Goal: Information Seeking & Learning: Learn about a topic

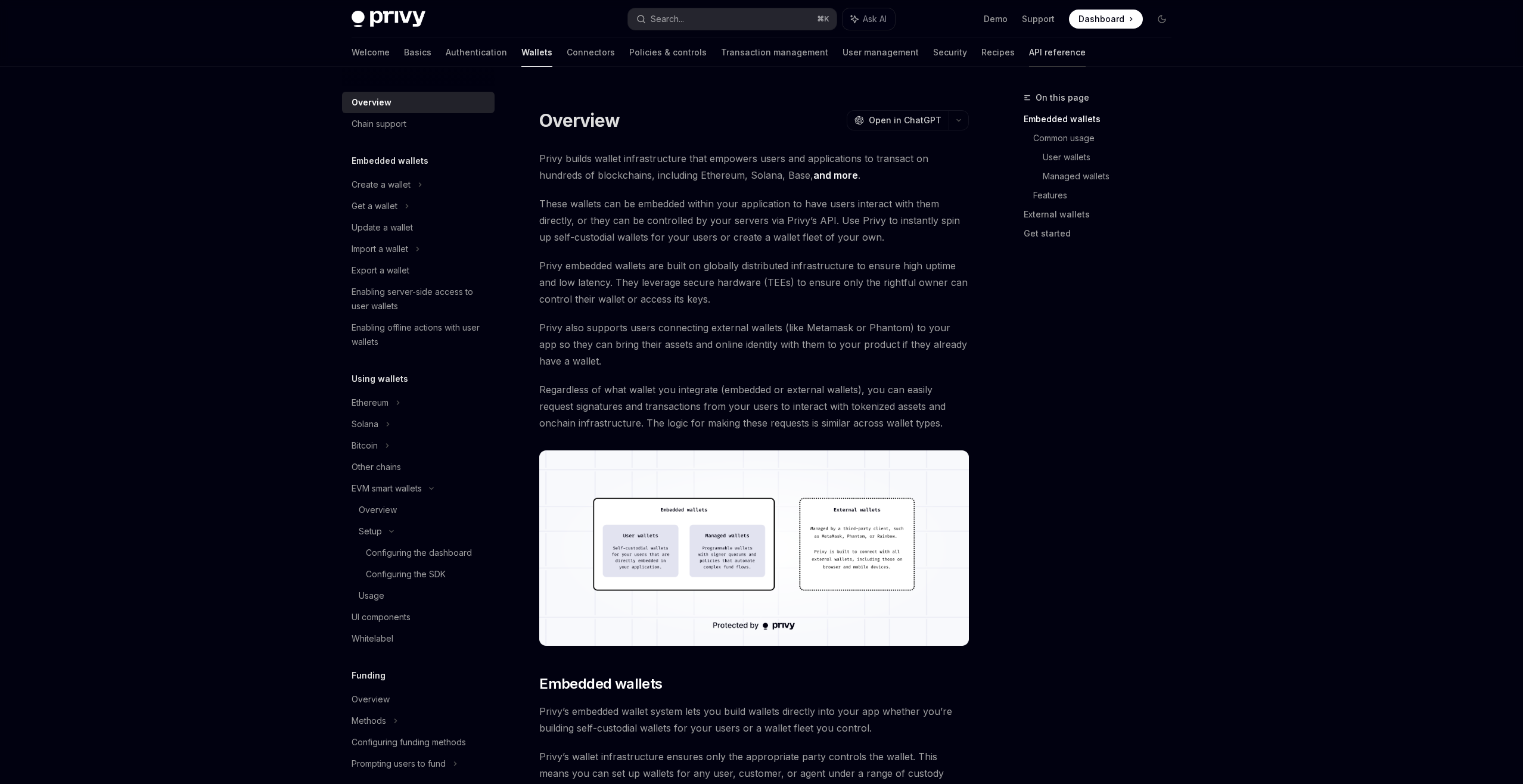
click at [1029, 47] on link "API reference" at bounding box center [1057, 52] width 57 height 29
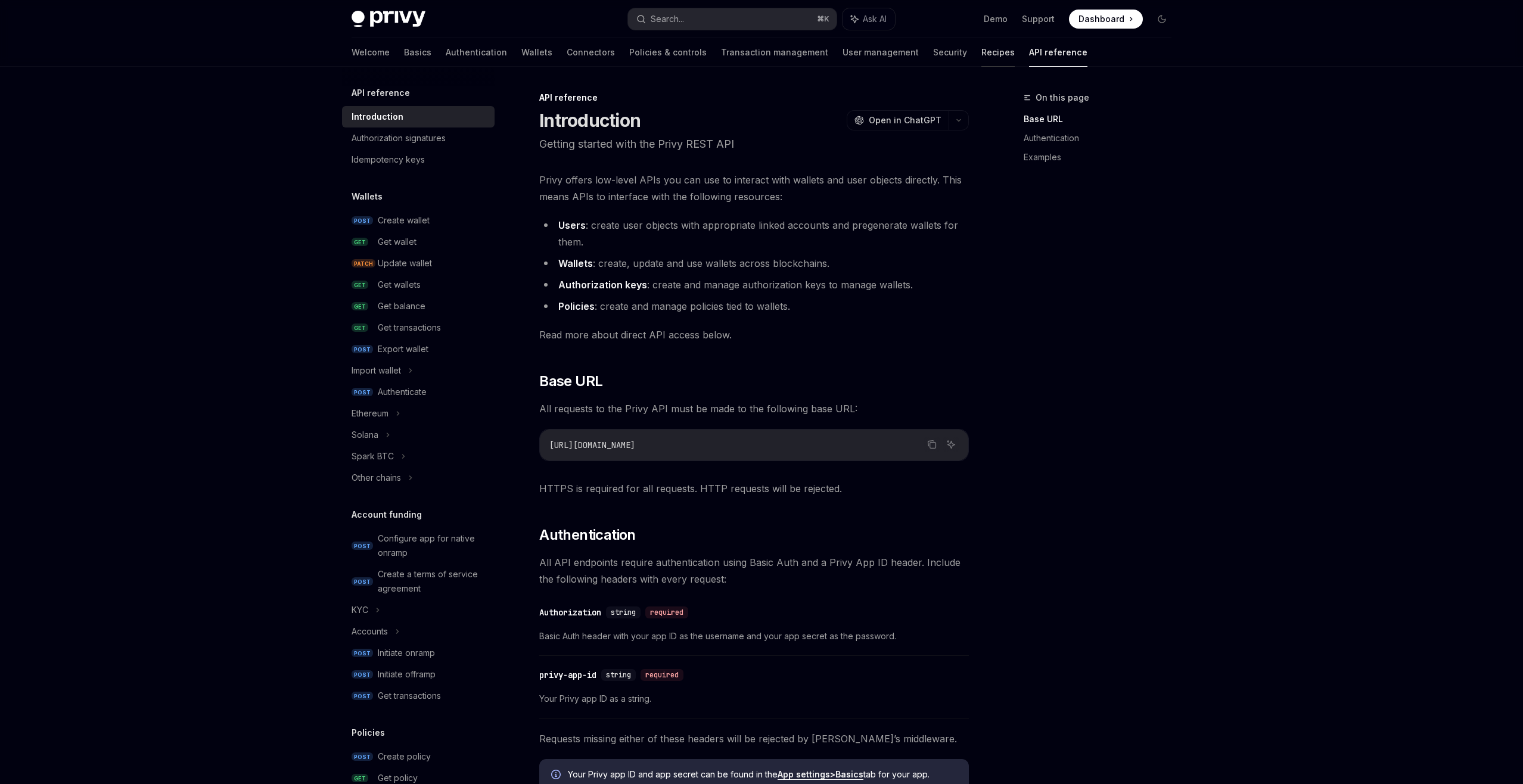
click at [981, 48] on link "Recipes" at bounding box center [998, 52] width 33 height 29
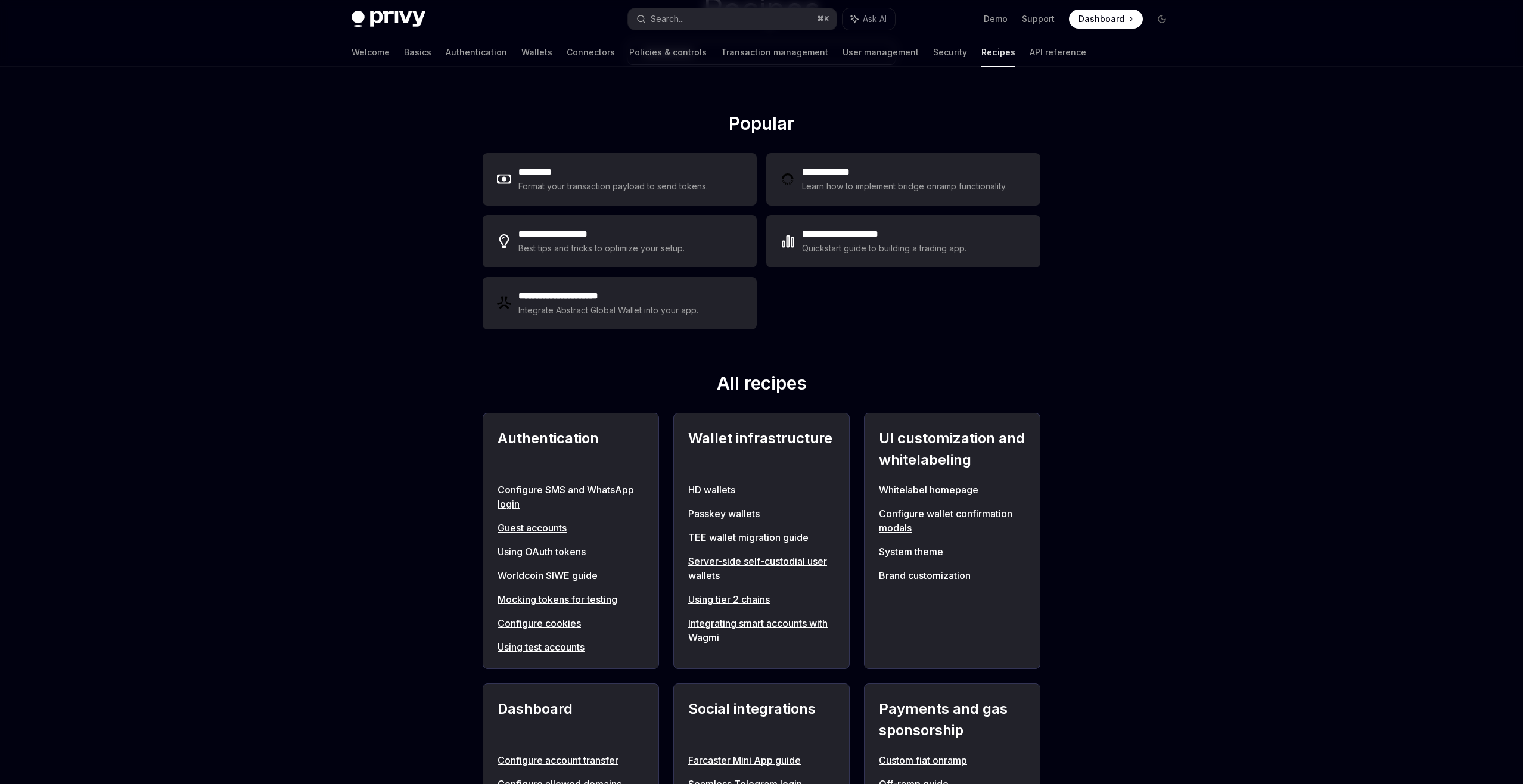
scroll to position [134, 0]
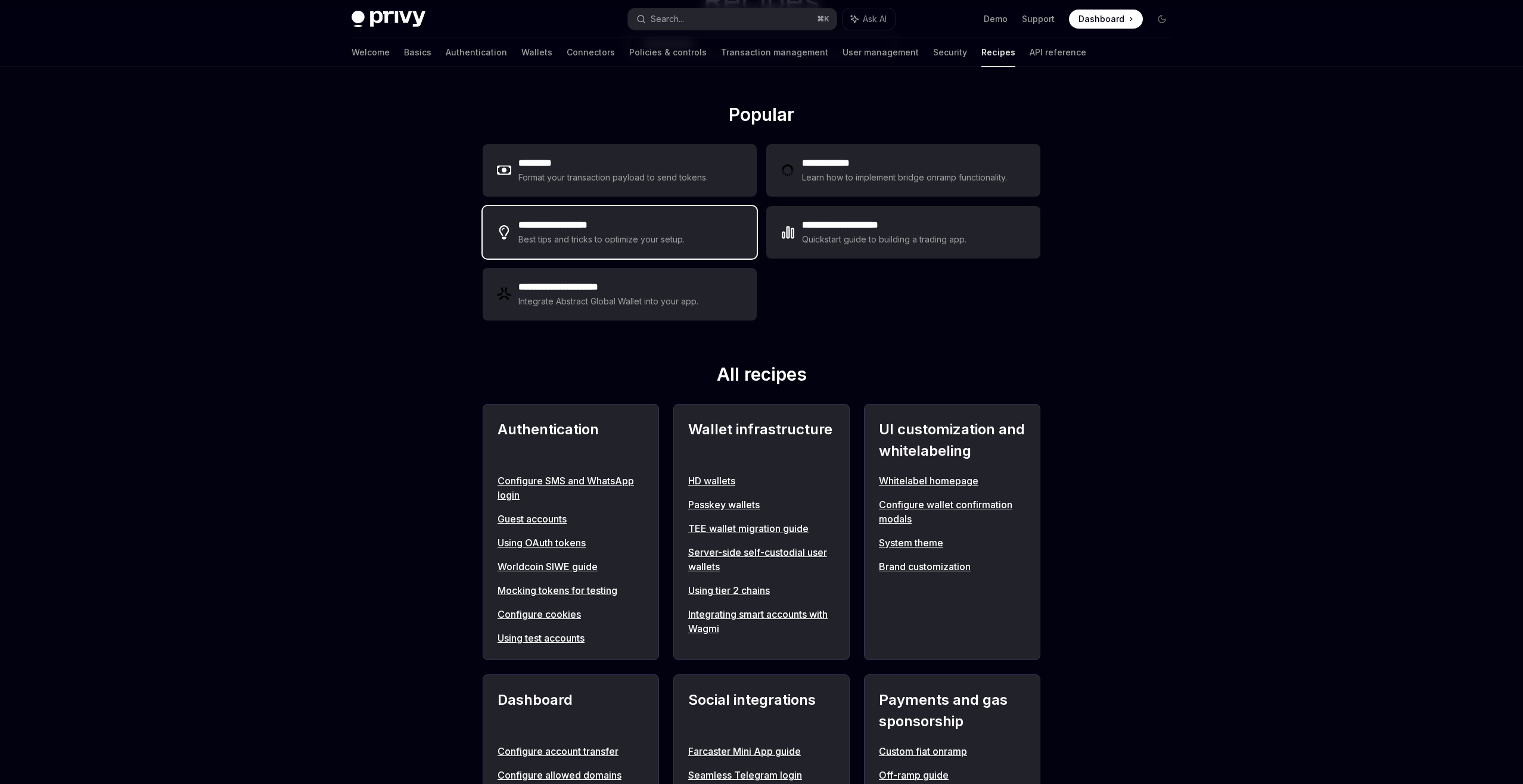
click at [742, 241] on div "**********" at bounding box center [620, 232] width 274 height 52
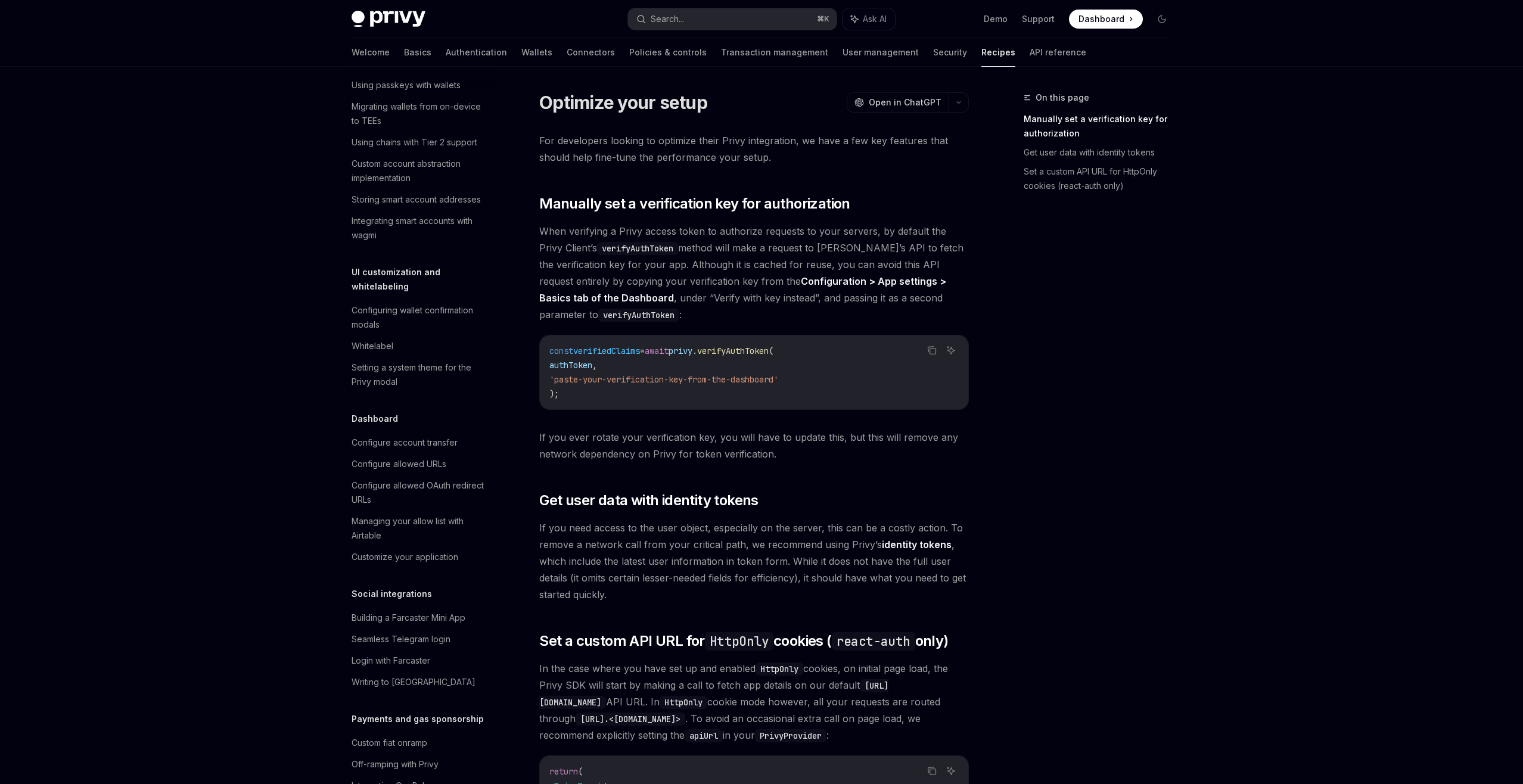
scroll to position [412, 0]
click at [458, 295] on div "Configuring wallet confirmation modals" at bounding box center [419, 309] width 136 height 29
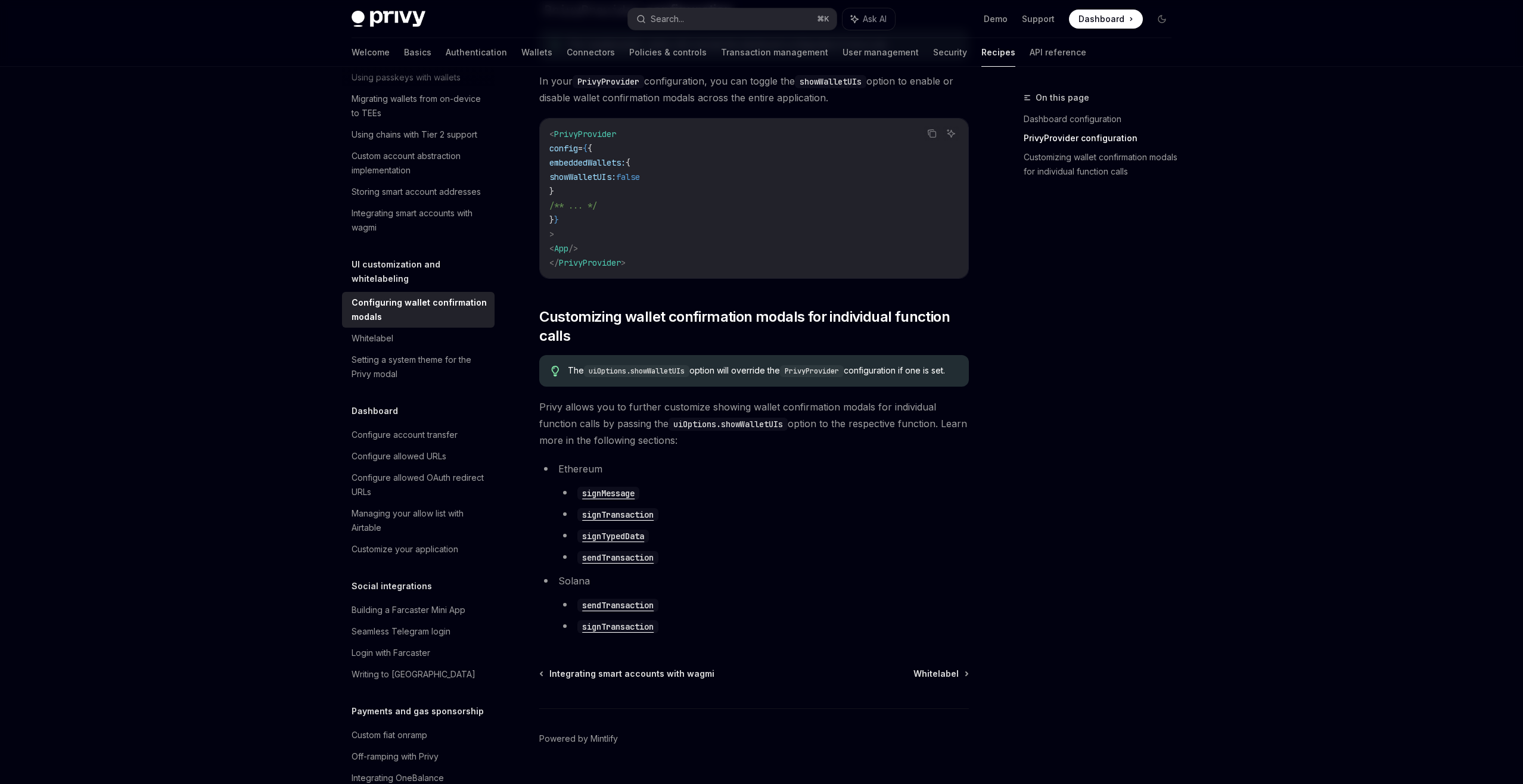
scroll to position [436, 0]
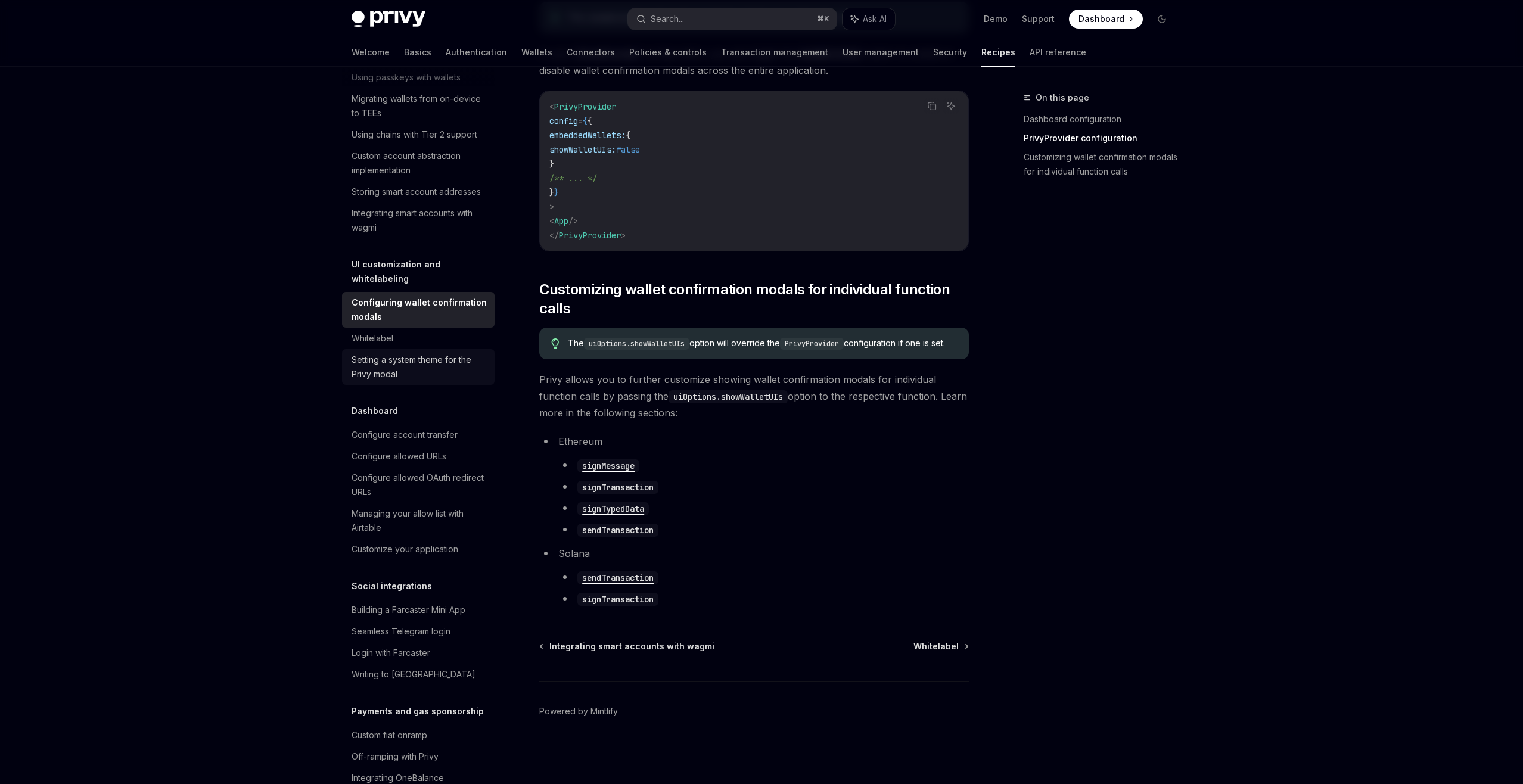
click at [426, 354] on div "Setting a system theme for the Privy modal" at bounding box center [419, 366] width 136 height 29
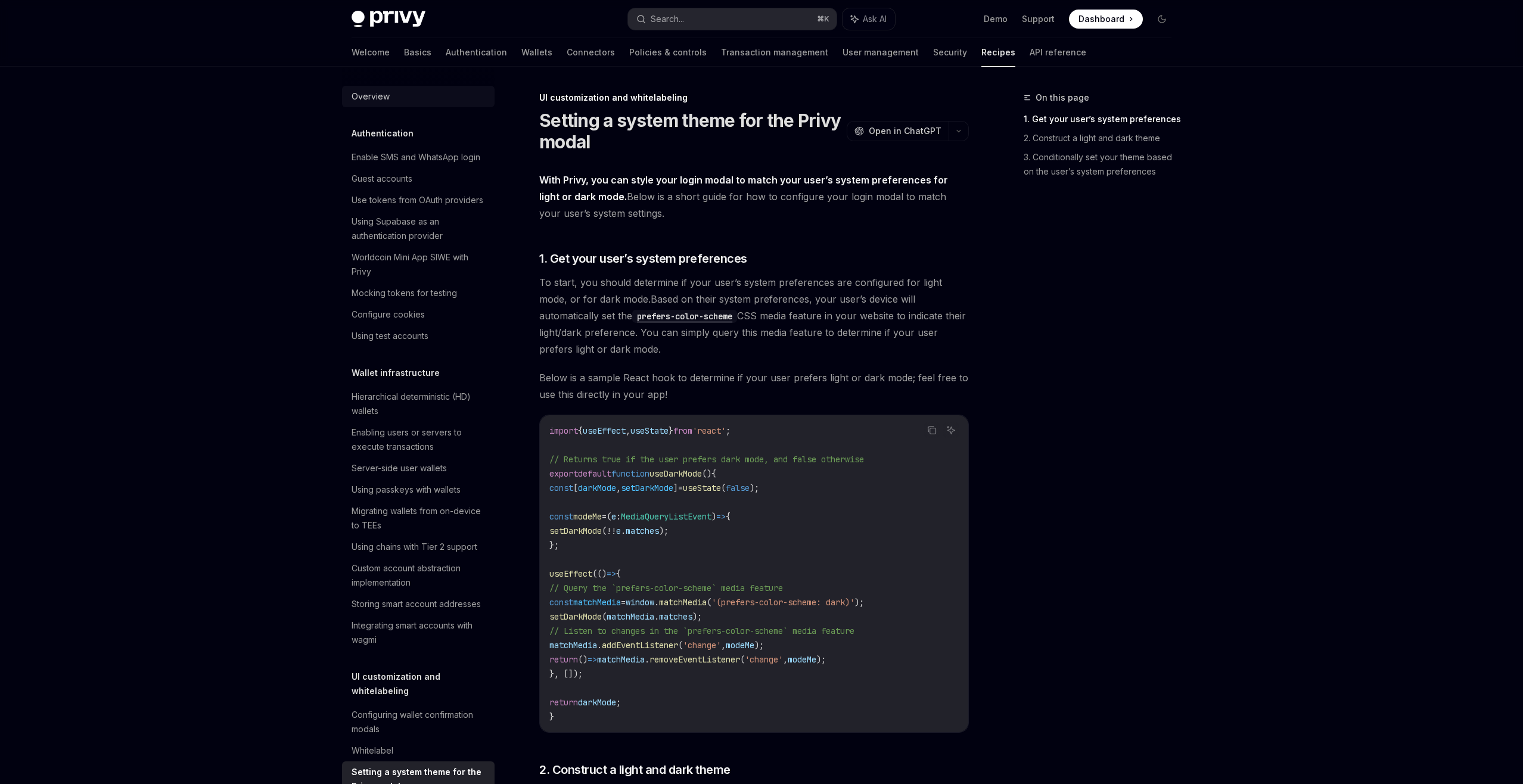
click at [388, 100] on div "Overview" at bounding box center [370, 97] width 38 height 15
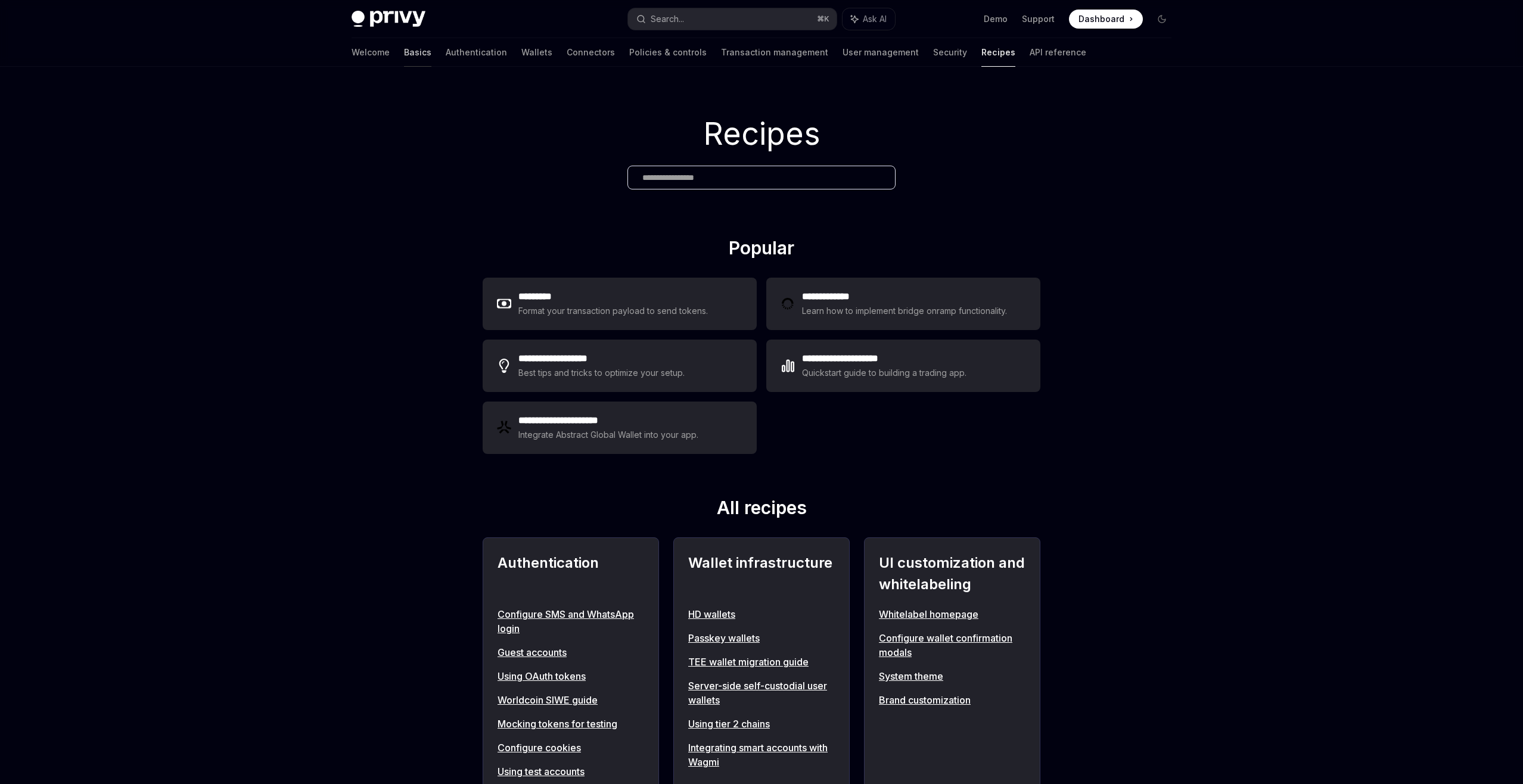
click at [404, 55] on link "Basics" at bounding box center [417, 52] width 27 height 29
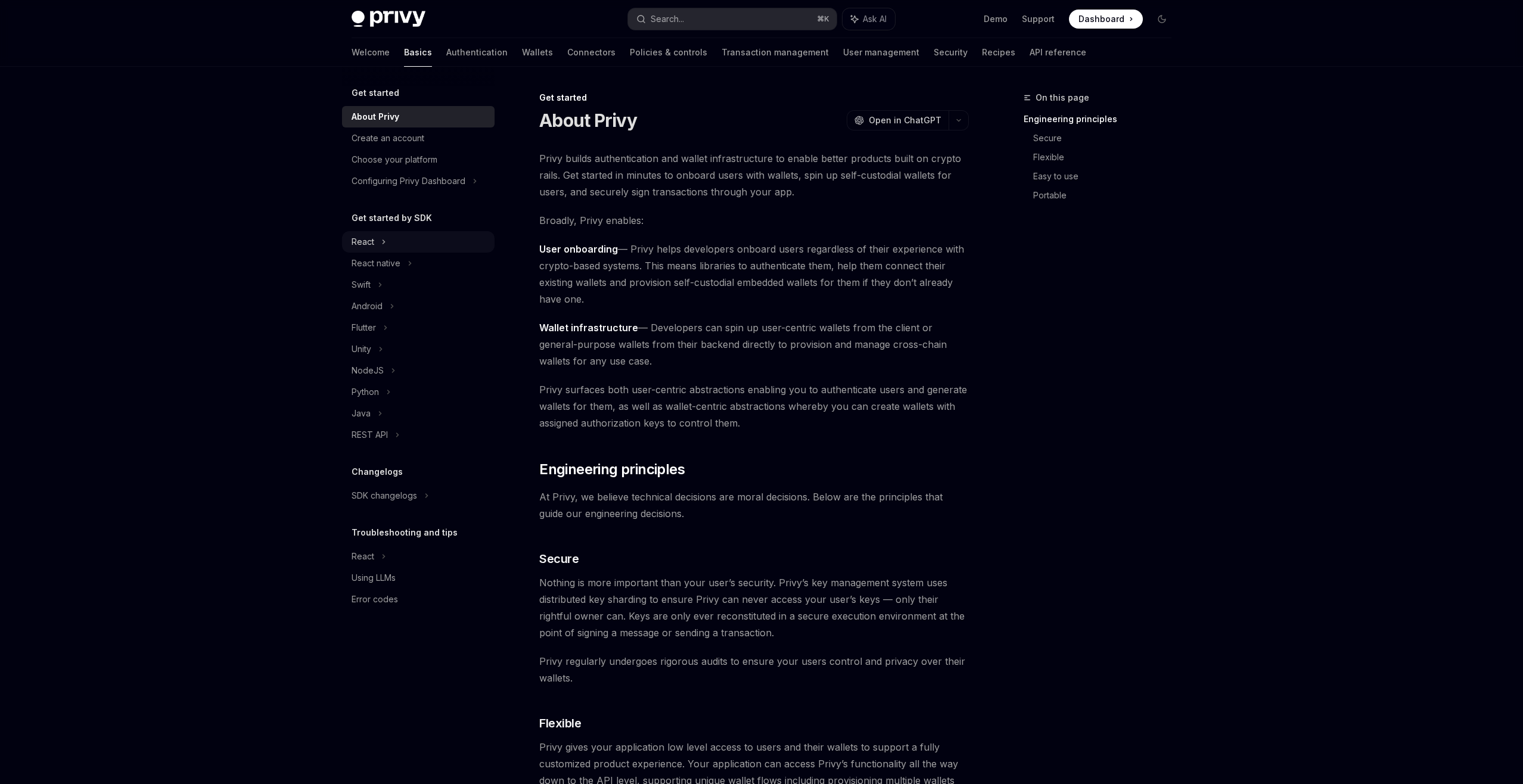
click at [378, 244] on div "React" at bounding box center [418, 241] width 153 height 21
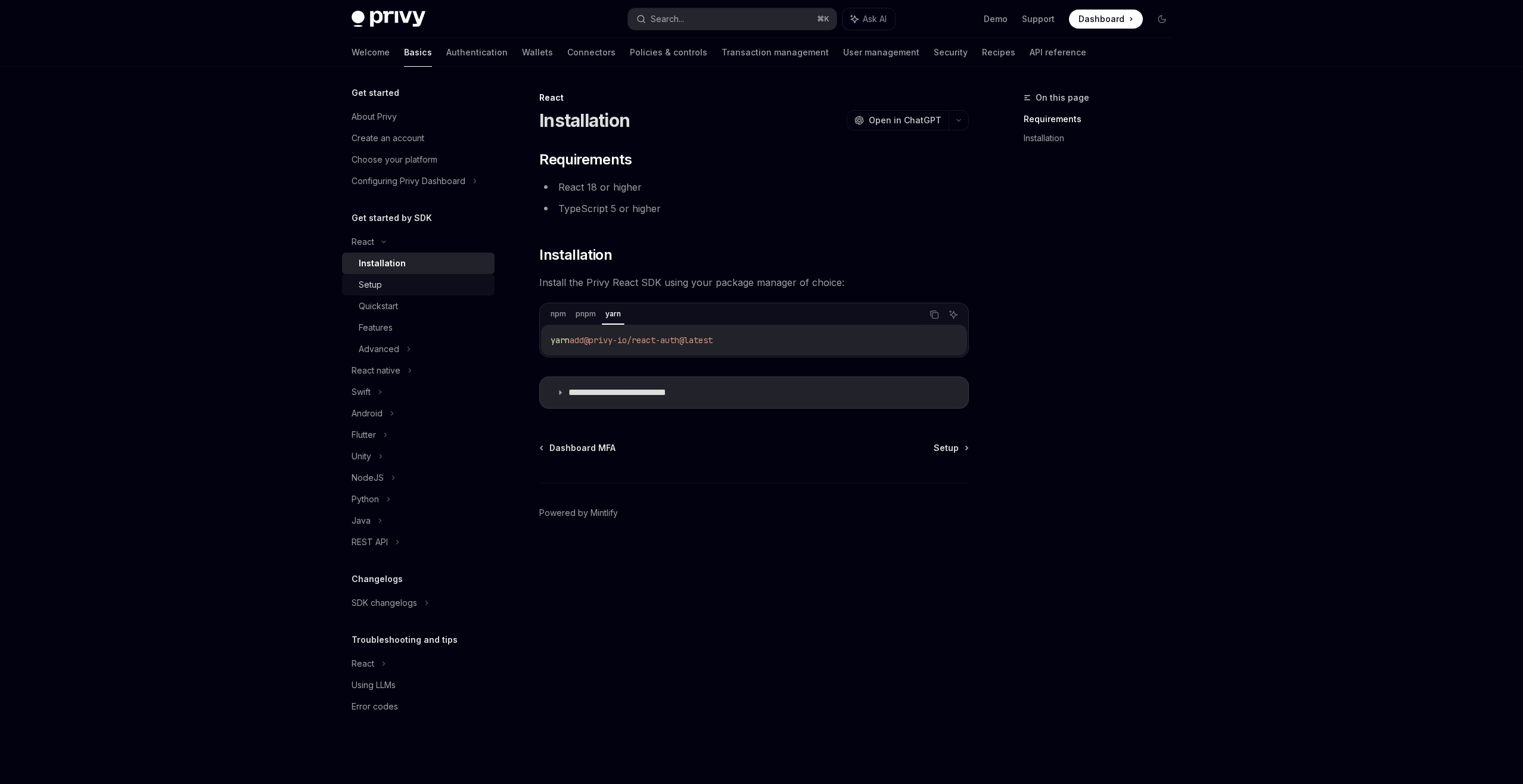
click at [400, 286] on div "Setup" at bounding box center [423, 285] width 129 height 15
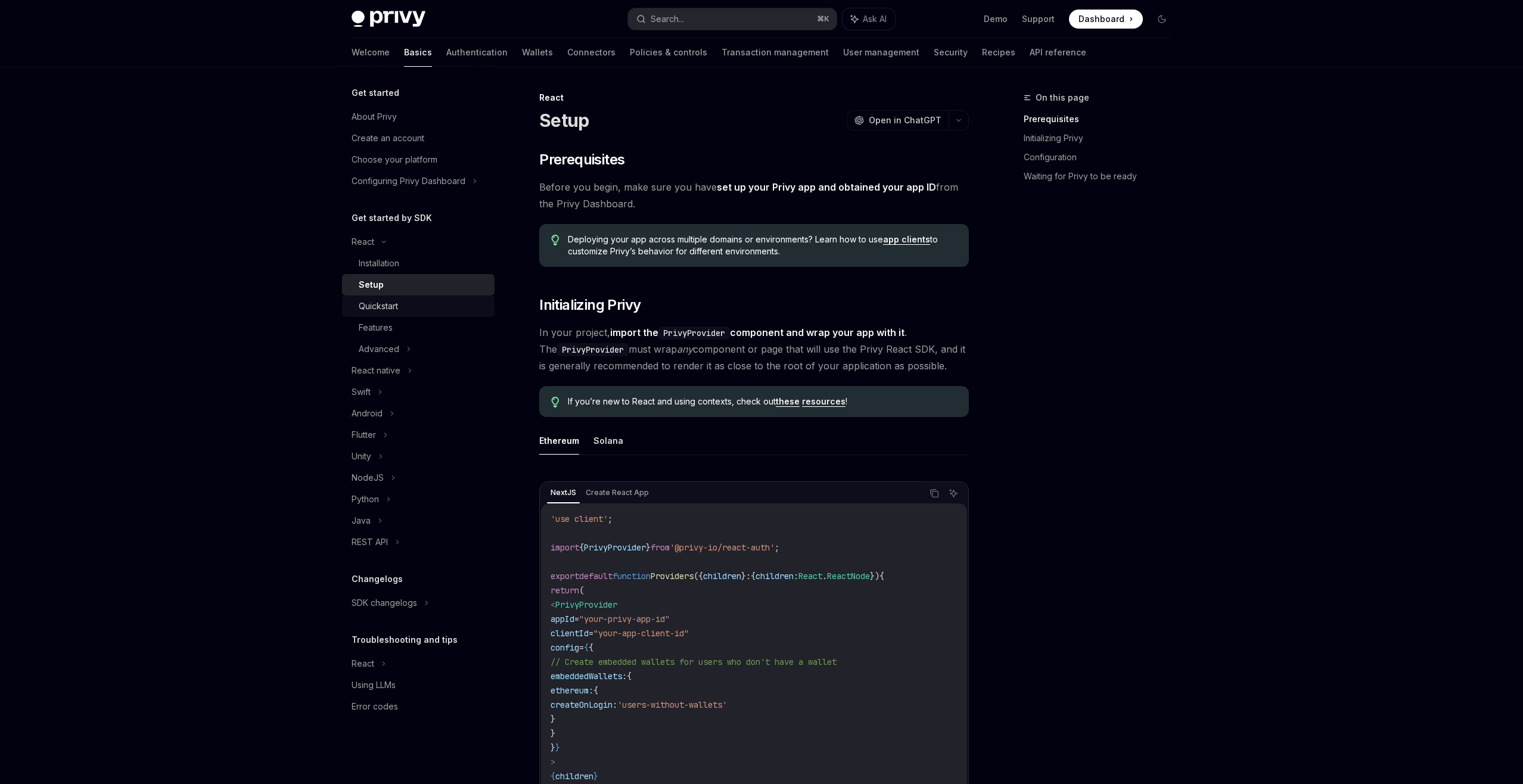
click at [401, 307] on div "Quickstart" at bounding box center [423, 306] width 129 height 15
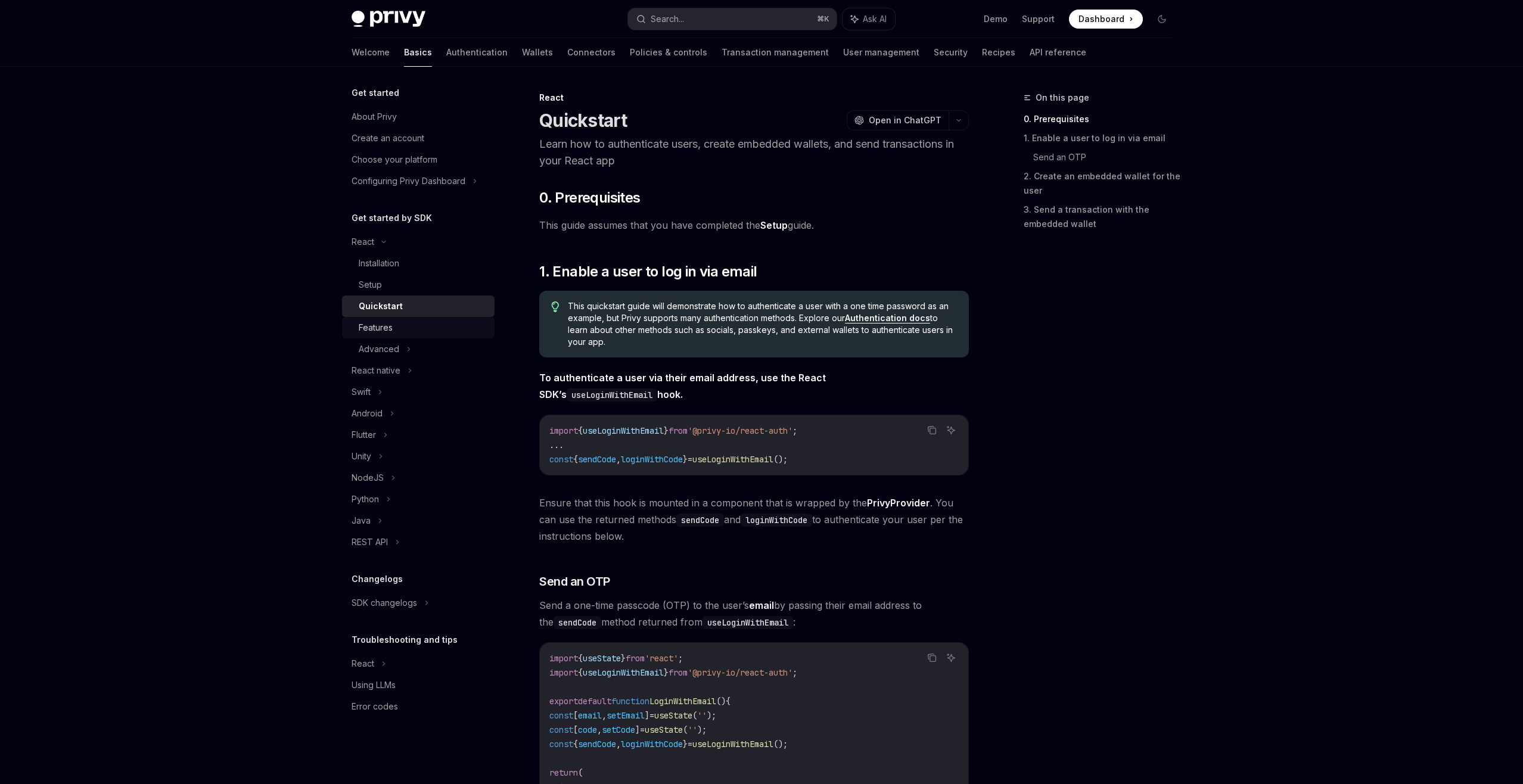
click at [446, 332] on div "Features" at bounding box center [423, 328] width 129 height 15
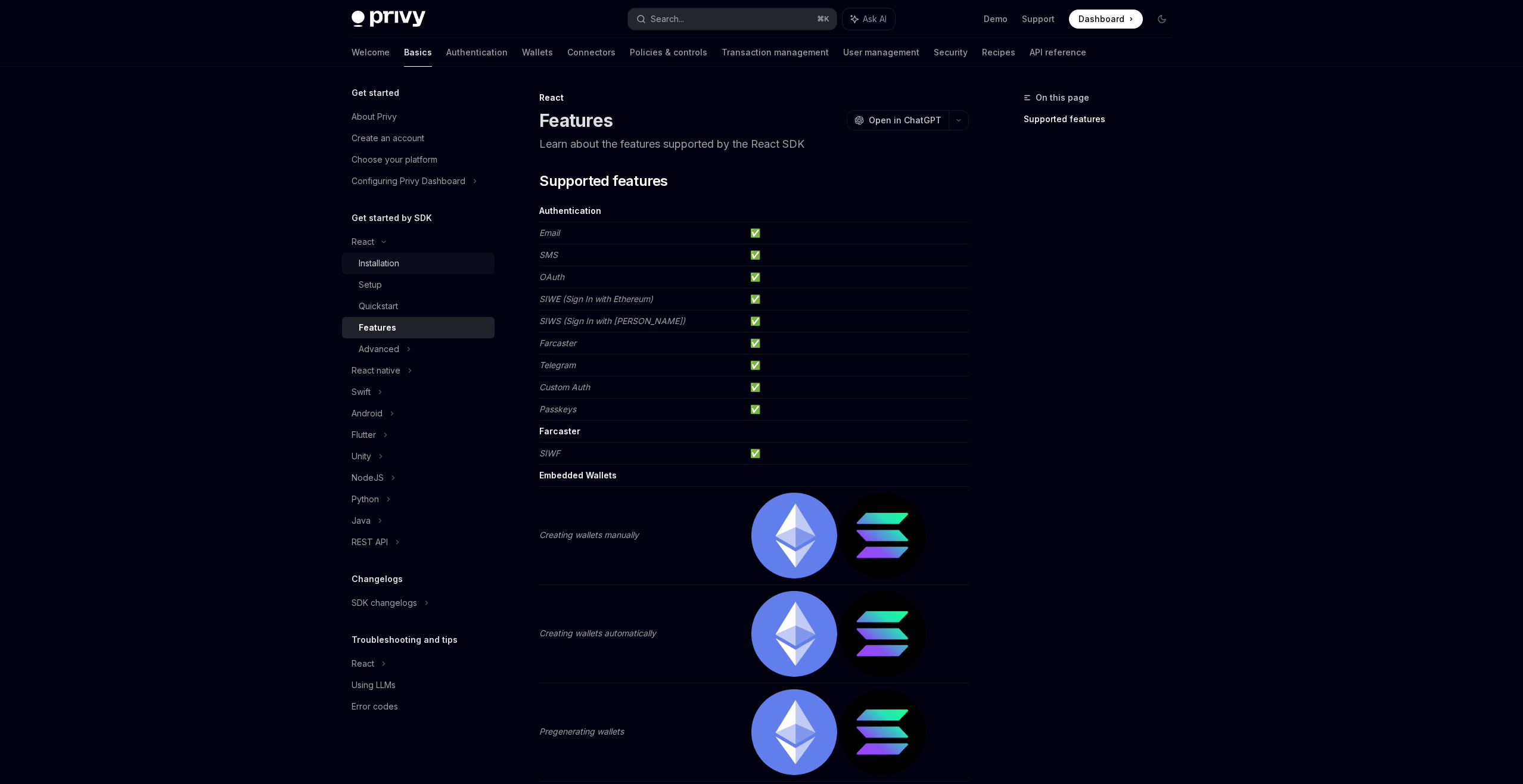
click at [452, 272] on link "Installation" at bounding box center [418, 263] width 153 height 21
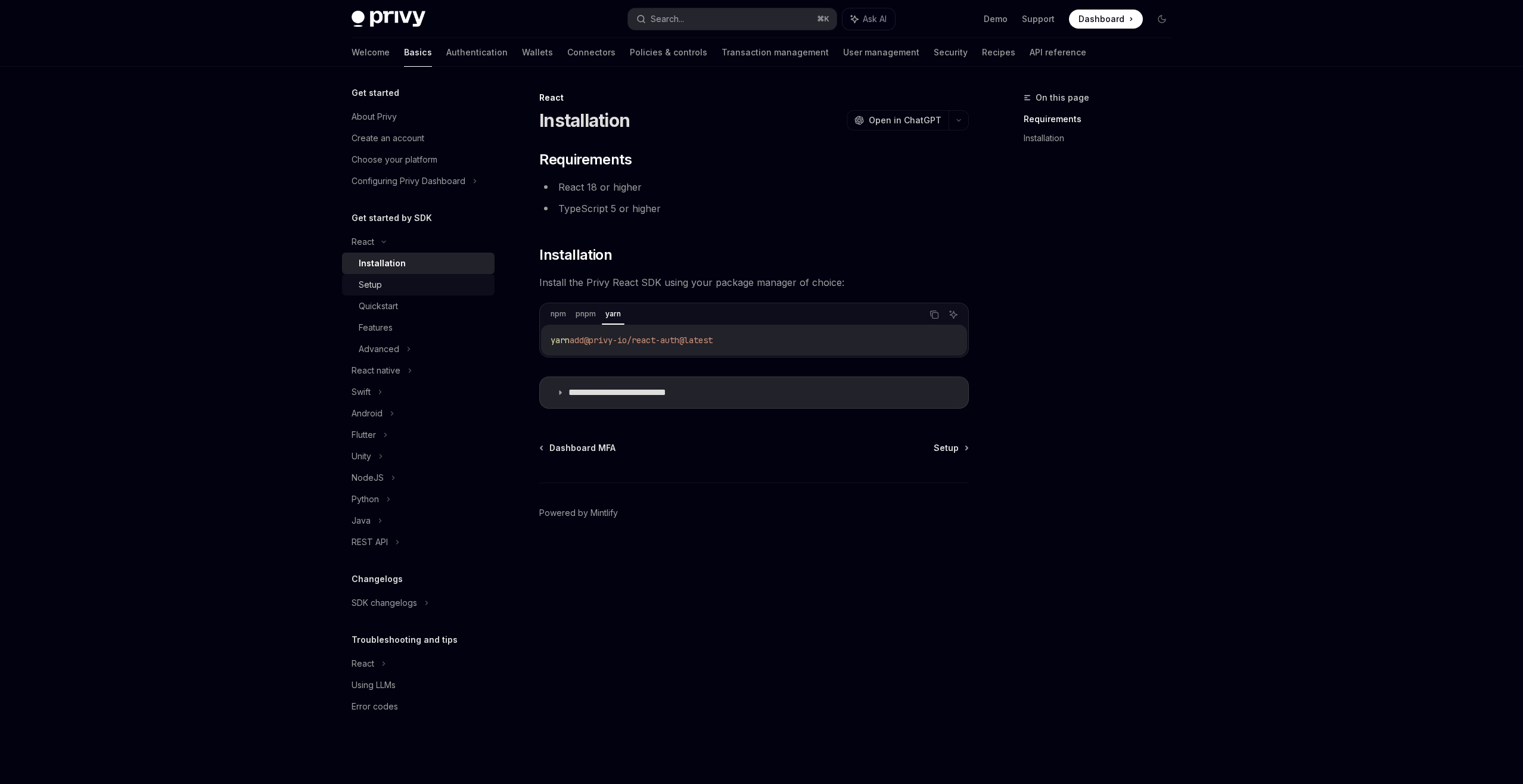
click at [445, 289] on div "Setup" at bounding box center [423, 285] width 129 height 15
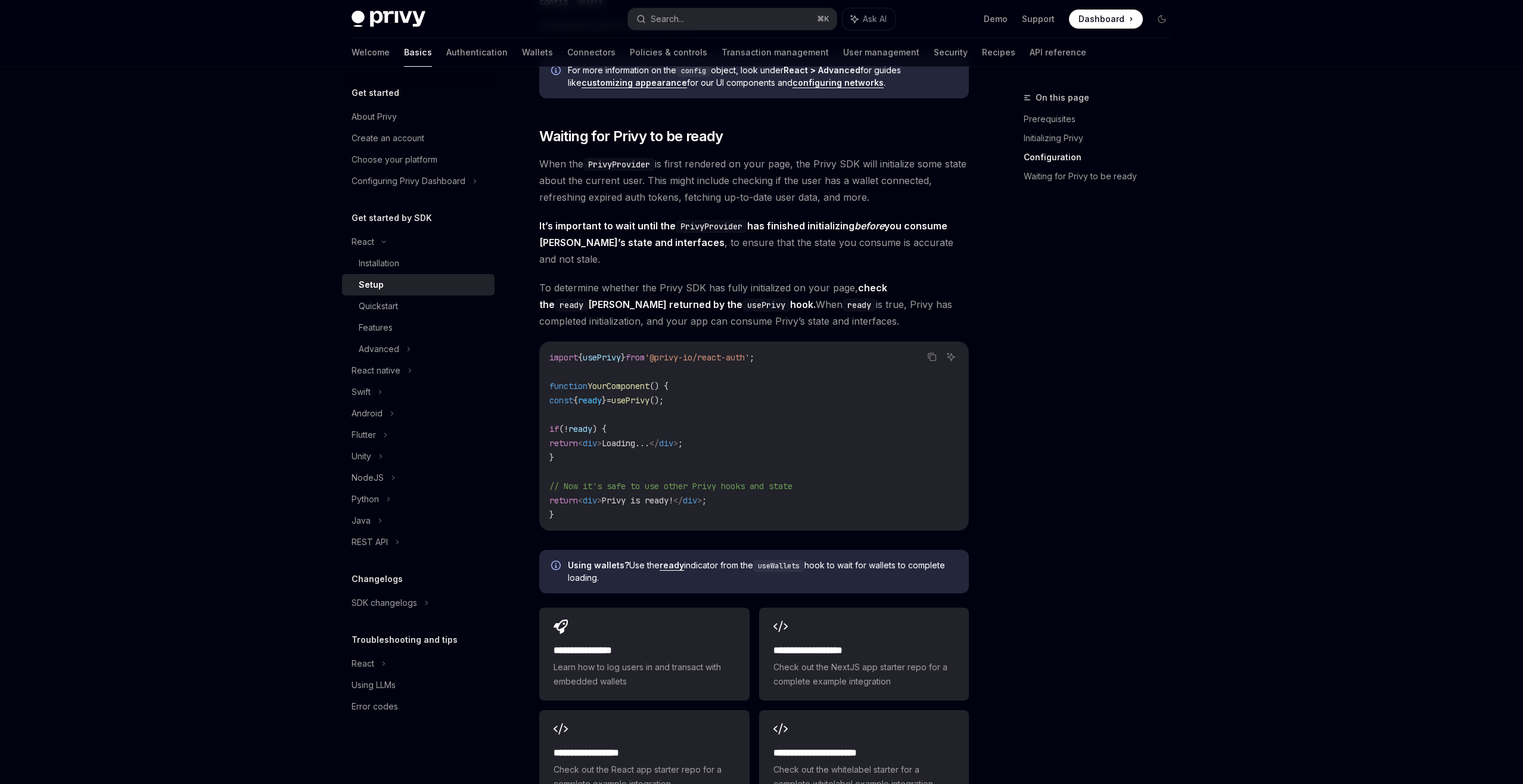
scroll to position [1262, 0]
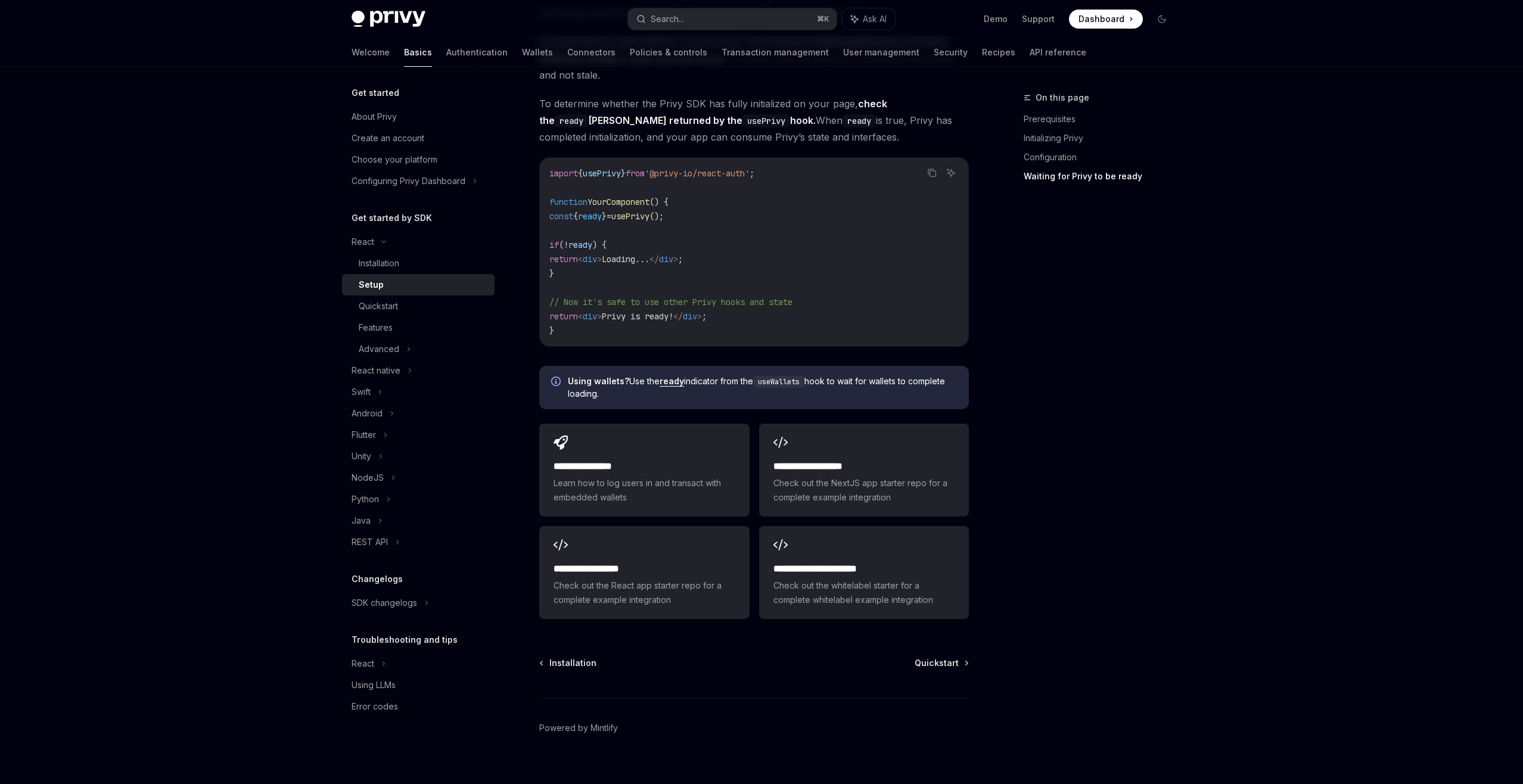
click at [696, 430] on div "**********" at bounding box center [644, 470] width 210 height 93
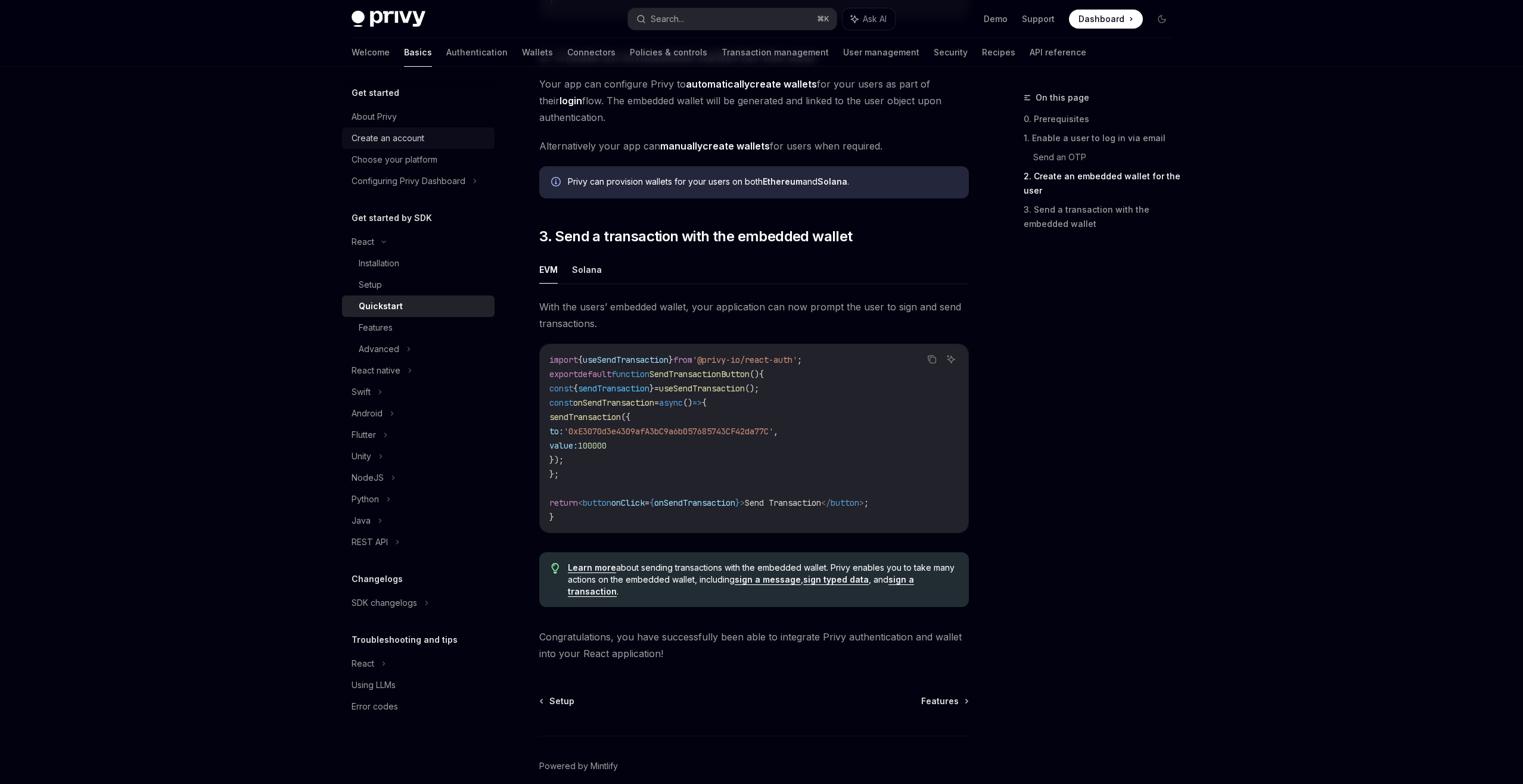
scroll to position [882, 0]
click at [417, 142] on div "Create an account" at bounding box center [388, 139] width 73 height 15
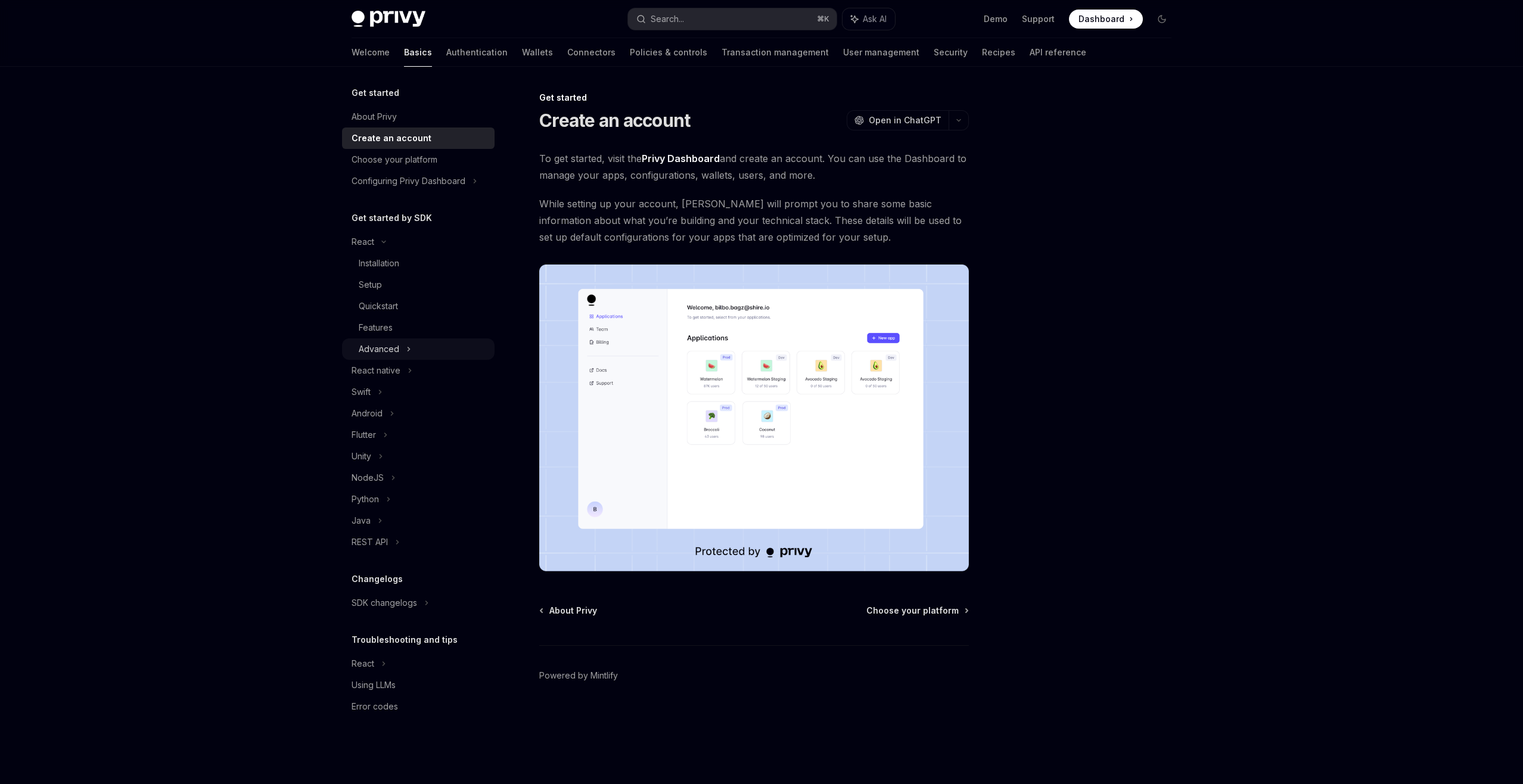
click at [404, 346] on div "Advanced" at bounding box center [418, 349] width 153 height 21
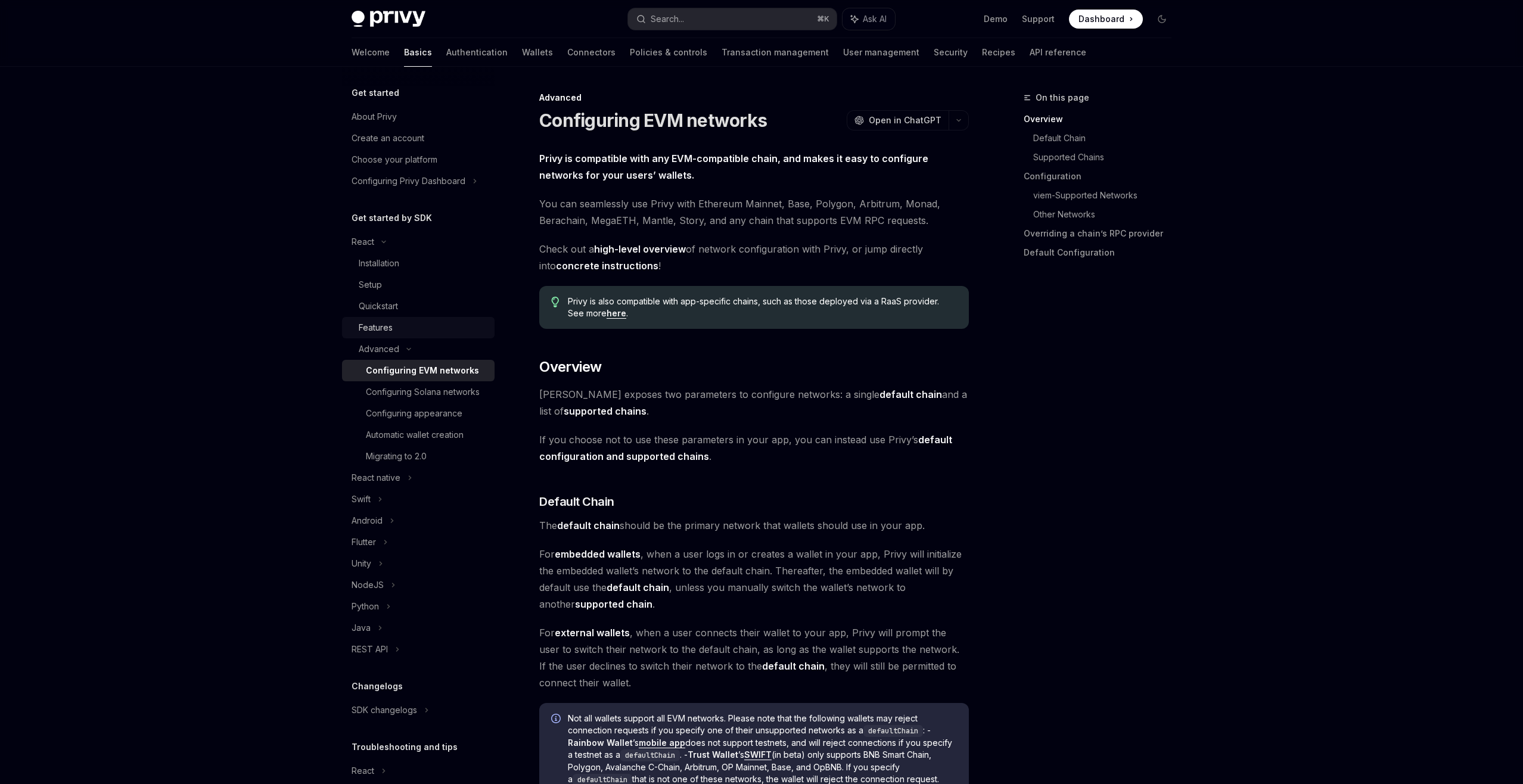
click at [402, 332] on div "Features" at bounding box center [423, 328] width 129 height 15
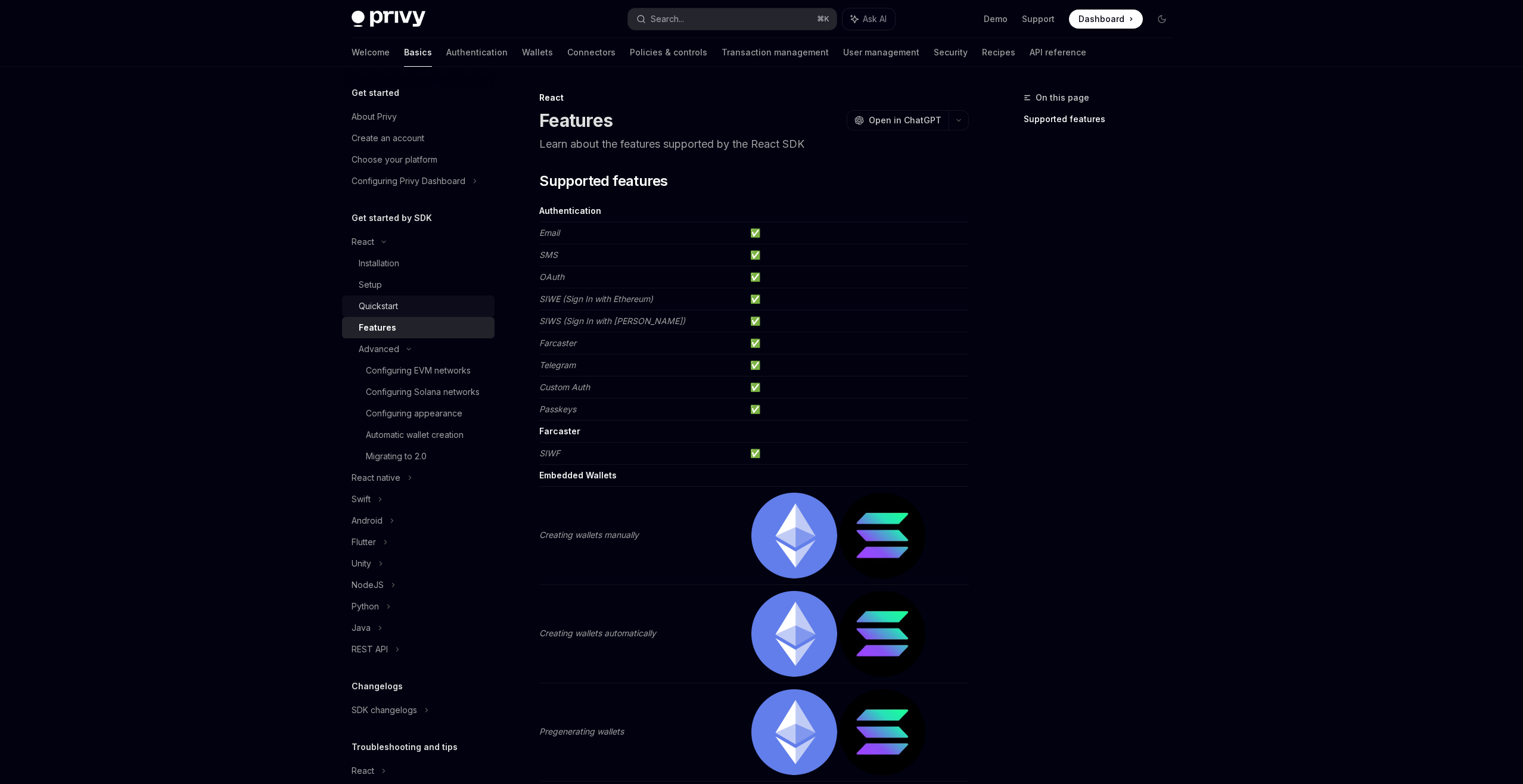
click at [432, 308] on div "Quickstart" at bounding box center [423, 306] width 129 height 15
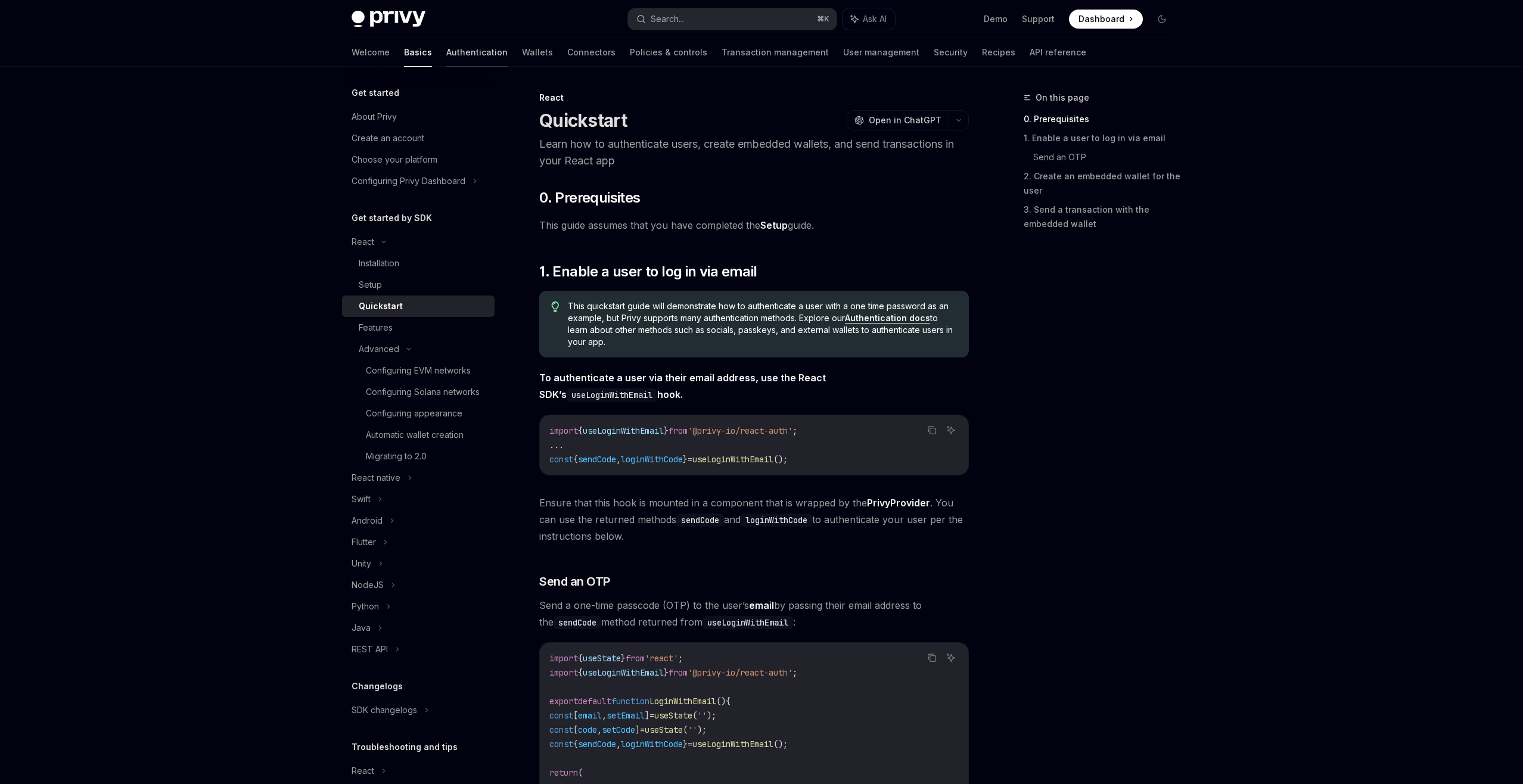
click at [446, 50] on link "Authentication" at bounding box center [477, 52] width 61 height 29
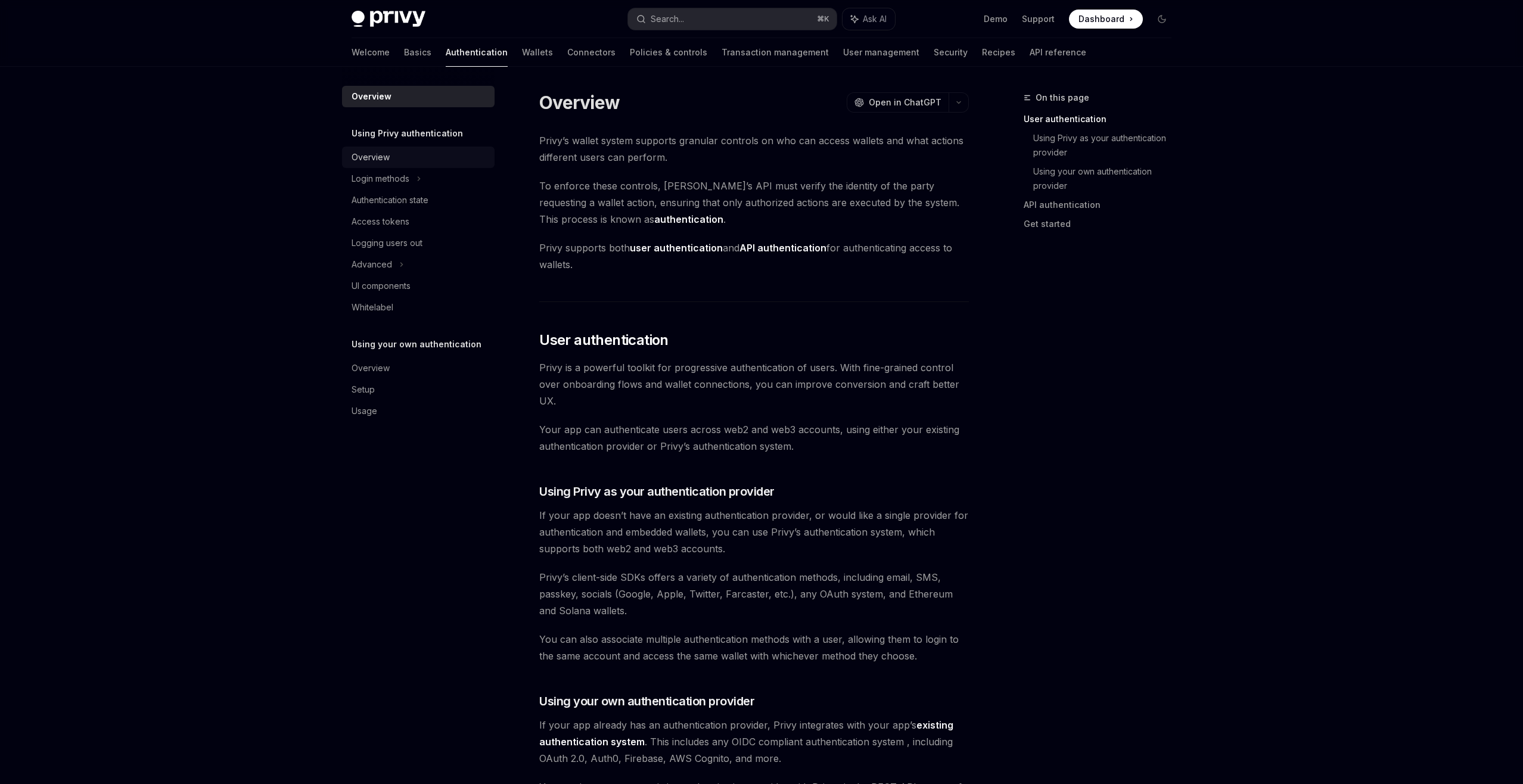
click at [402, 160] on div "Overview" at bounding box center [419, 157] width 136 height 15
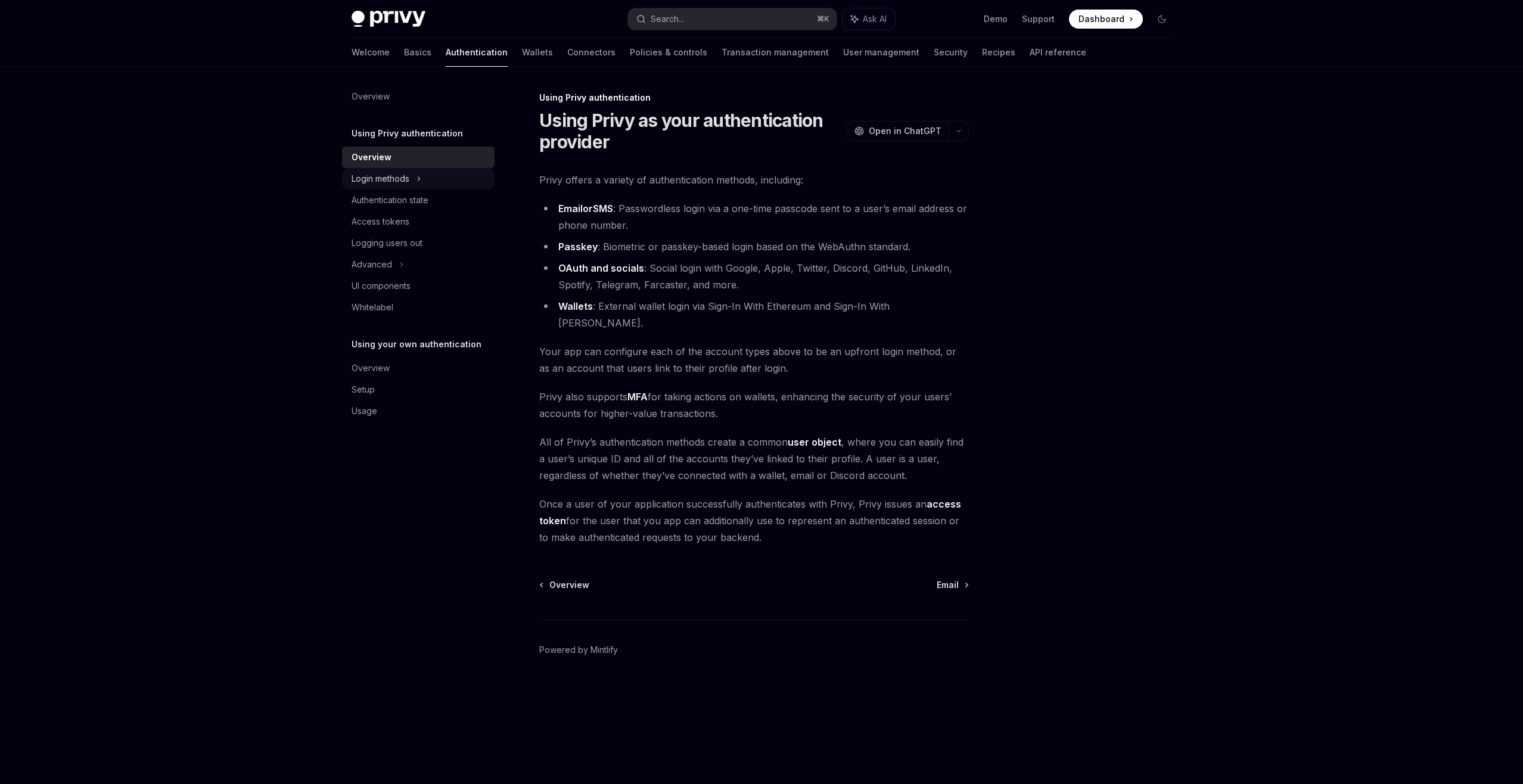
click at [402, 185] on div "Login methods" at bounding box center [380, 179] width 58 height 15
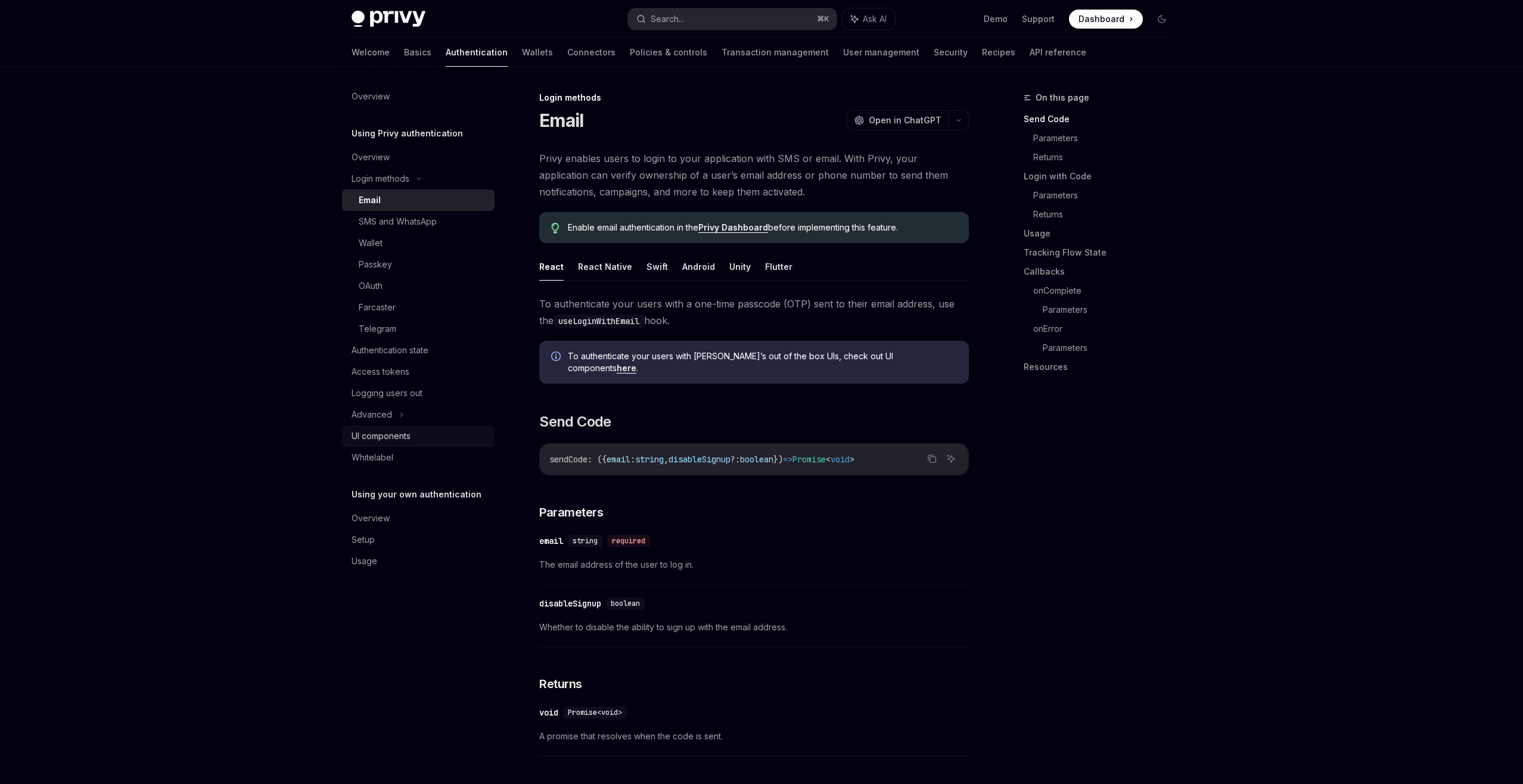
click at [399, 439] on div "UI components" at bounding box center [381, 436] width 59 height 15
type textarea "*"
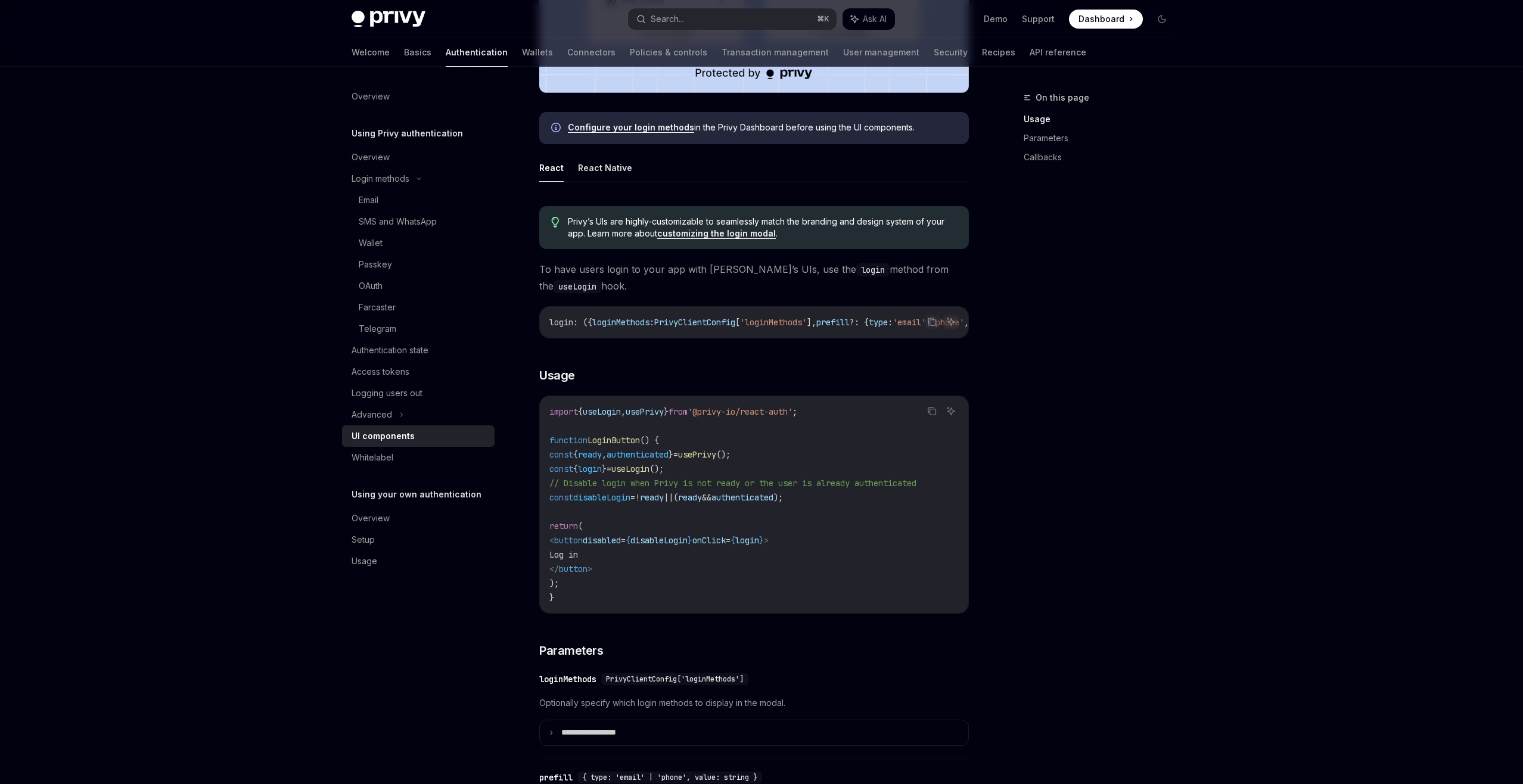
scroll to position [507, 0]
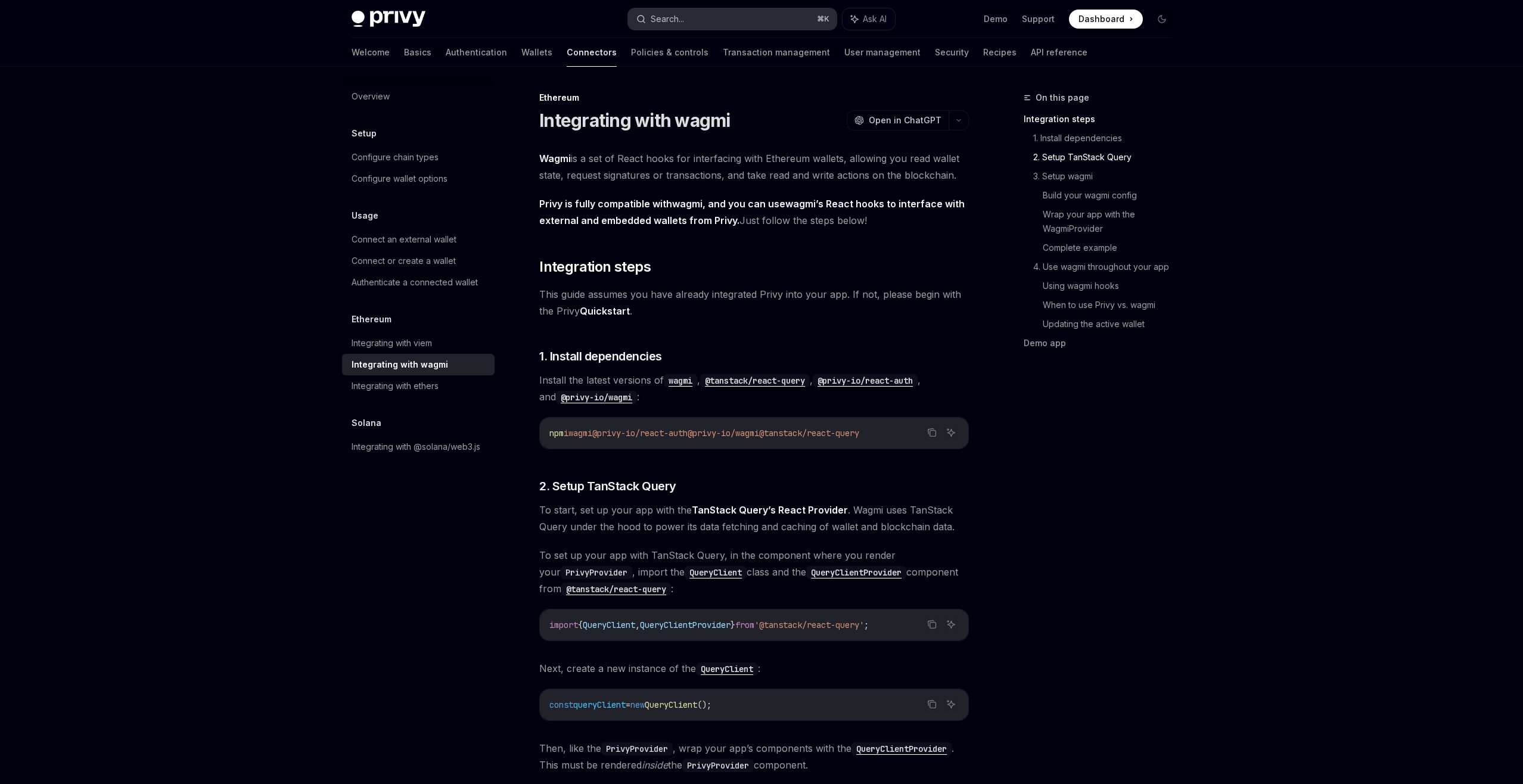
scroll to position [565, 0]
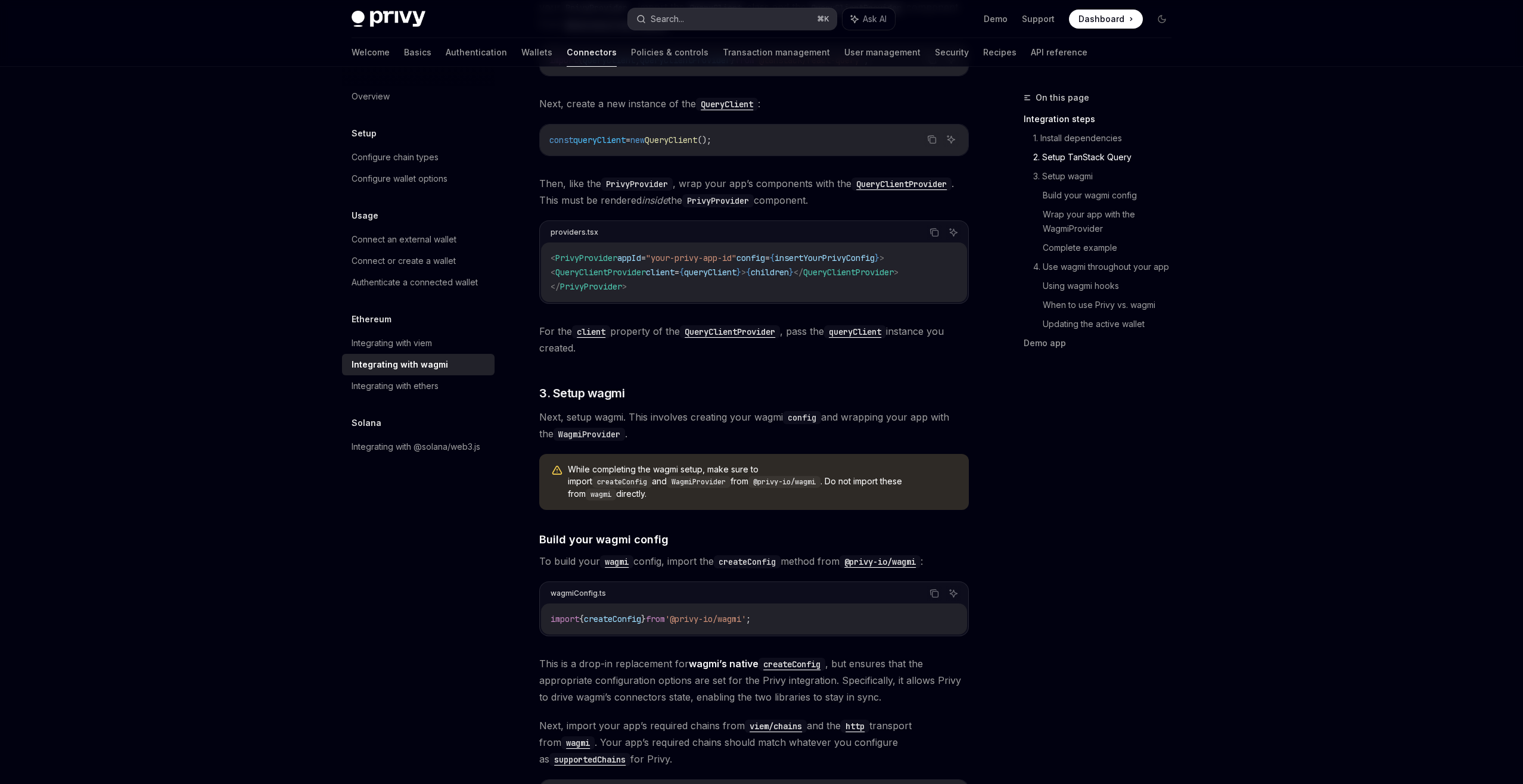
click at [759, 11] on button "Search... ⌘ K" at bounding box center [732, 19] width 209 height 21
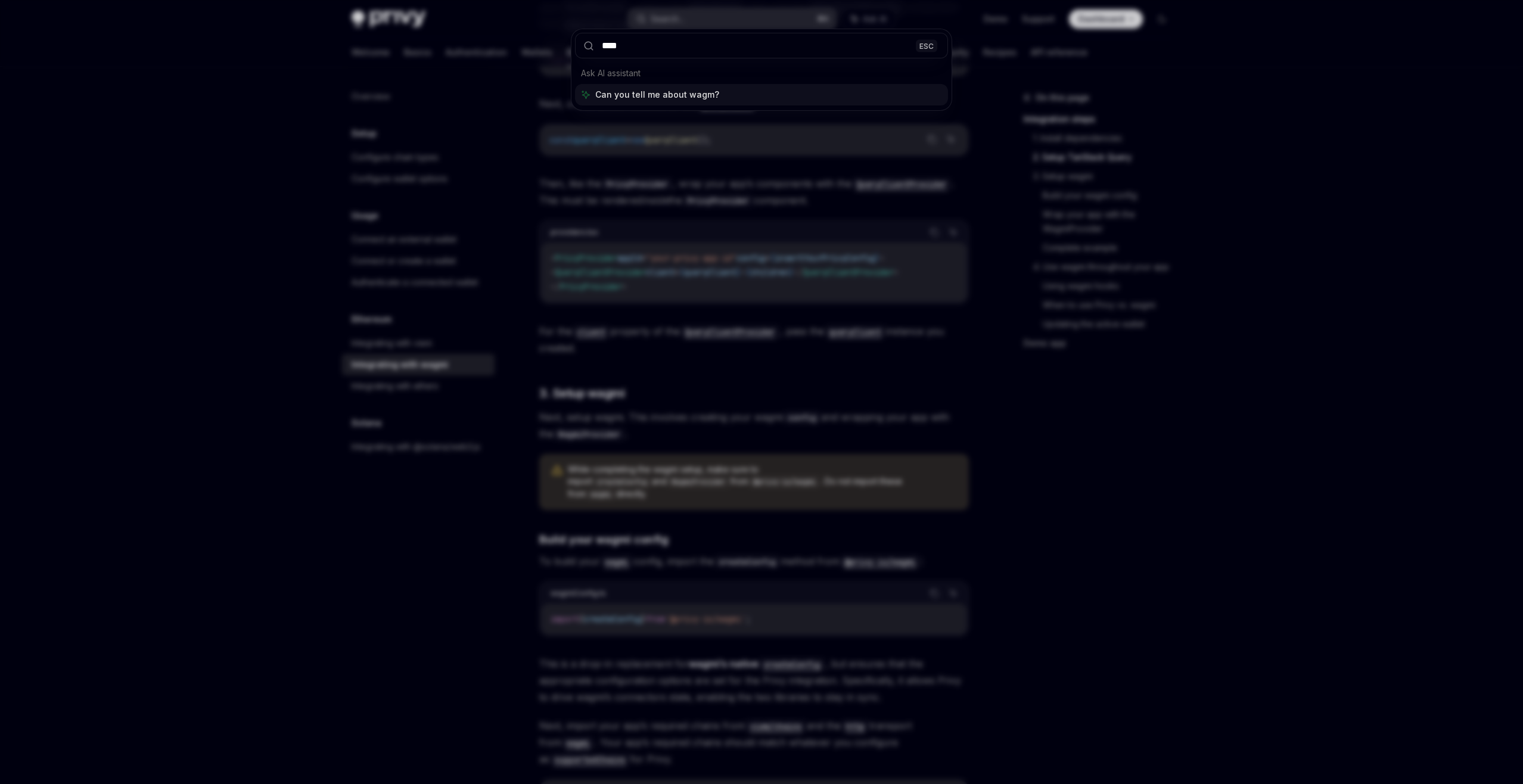
type input "*****"
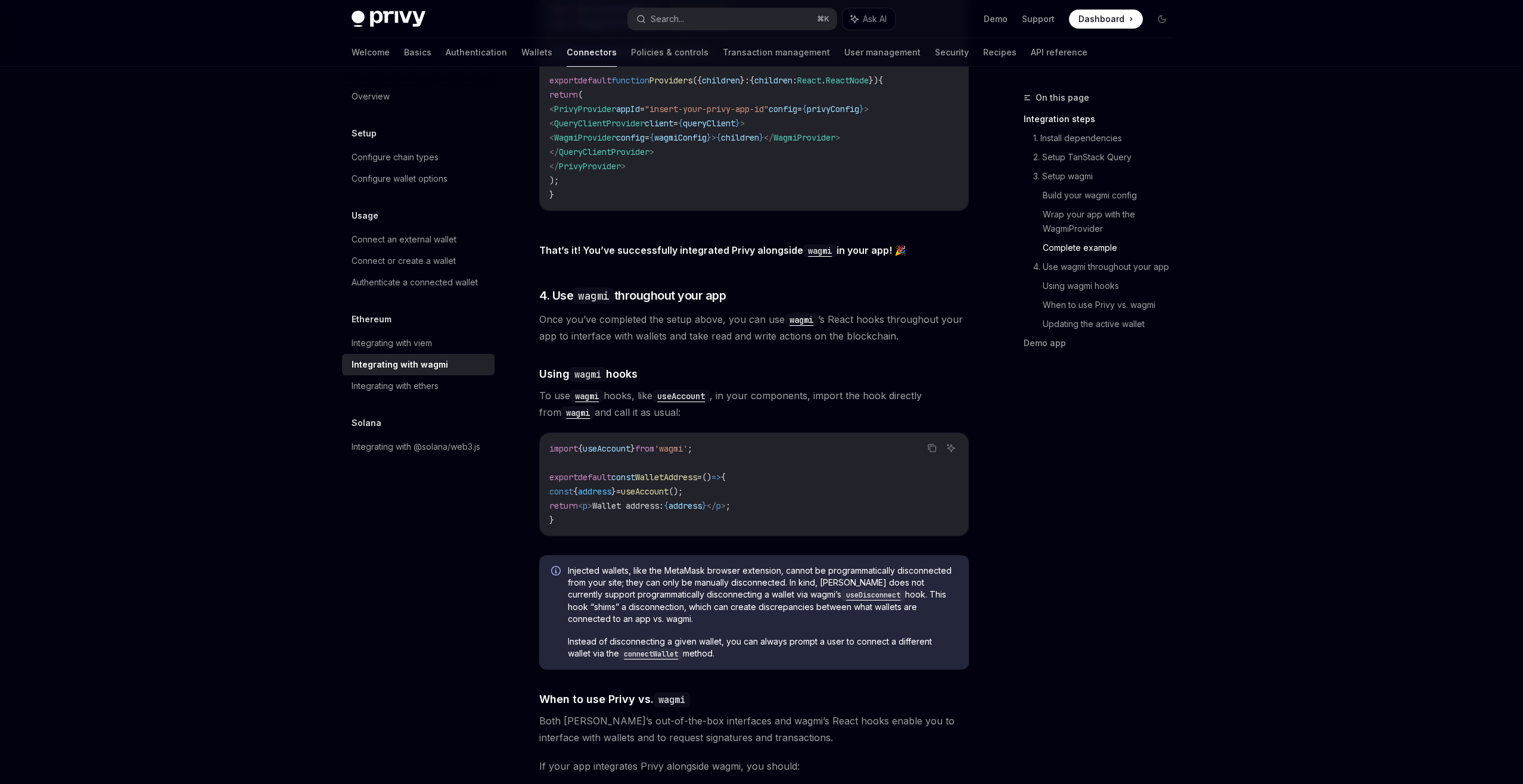
scroll to position [2572, 0]
